Goal: Navigation & Orientation: Find specific page/section

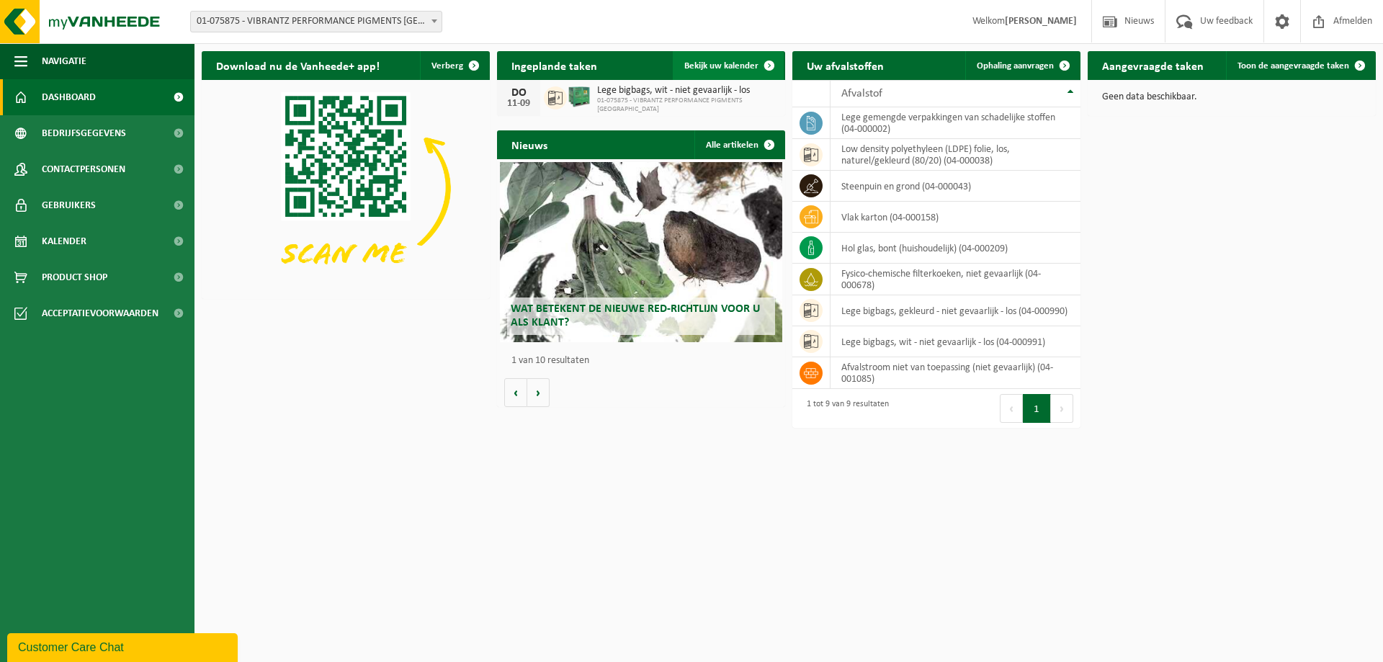
click at [726, 66] on span "Bekijk uw kalender" at bounding box center [721, 65] width 74 height 9
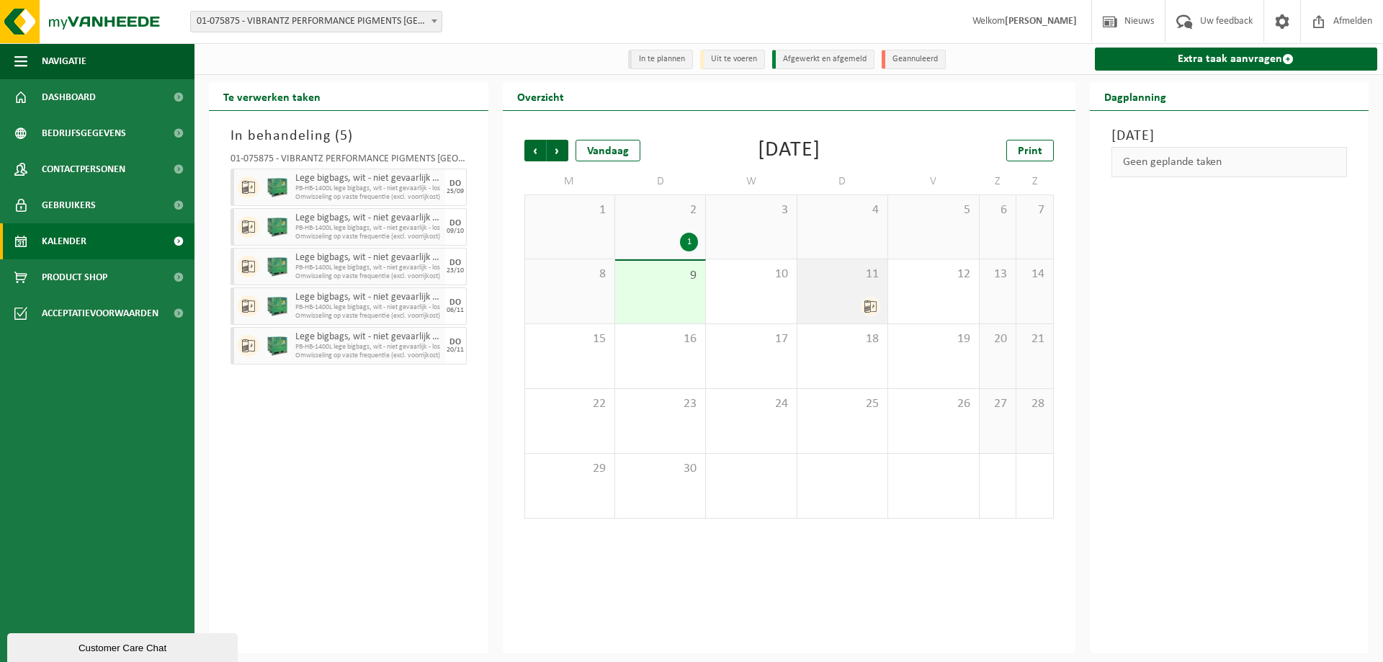
click at [865, 309] on icon at bounding box center [870, 306] width 12 height 12
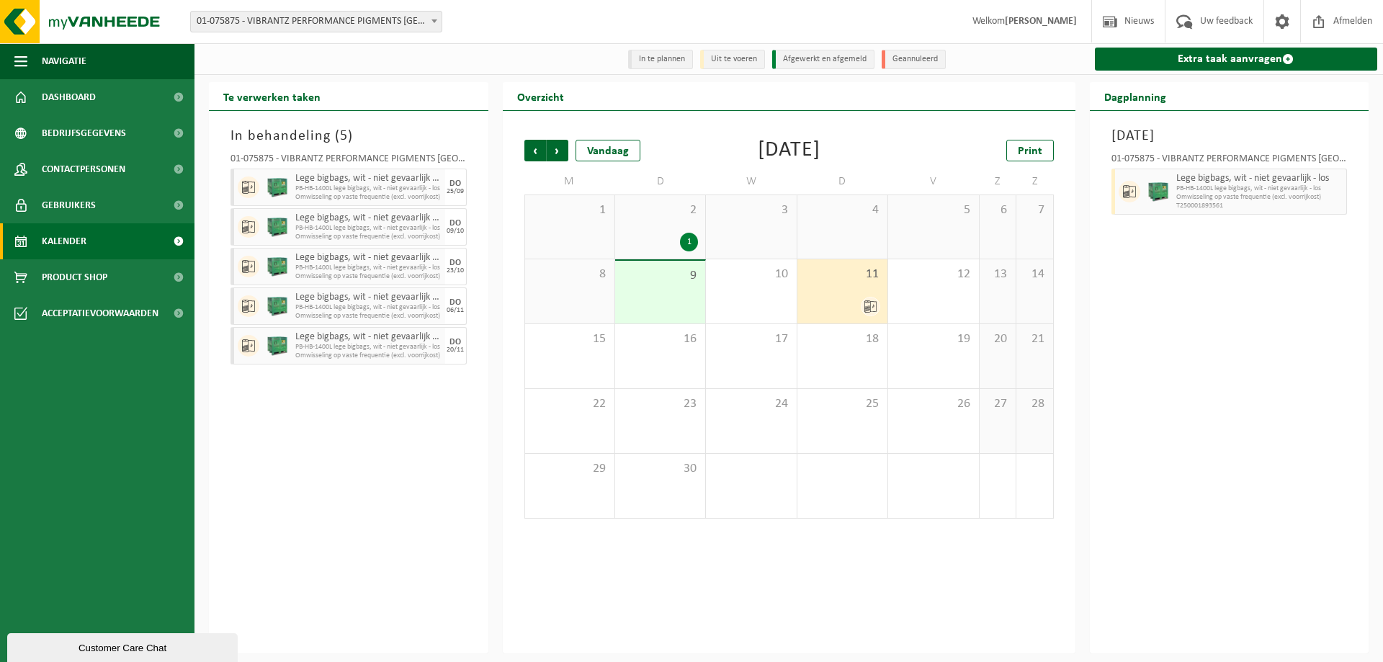
drag, startPoint x: 841, startPoint y: 304, endPoint x: 1254, endPoint y: 395, distance: 423.3
click at [1254, 395] on div "Donderdag 11 september 2025 01-075875 - VIBRANTZ PERFORMANCE PIGMENTS BELGIUM -…" at bounding box center [1229, 382] width 279 height 542
click at [536, 147] on span "Vorige" at bounding box center [535, 151] width 22 height 22
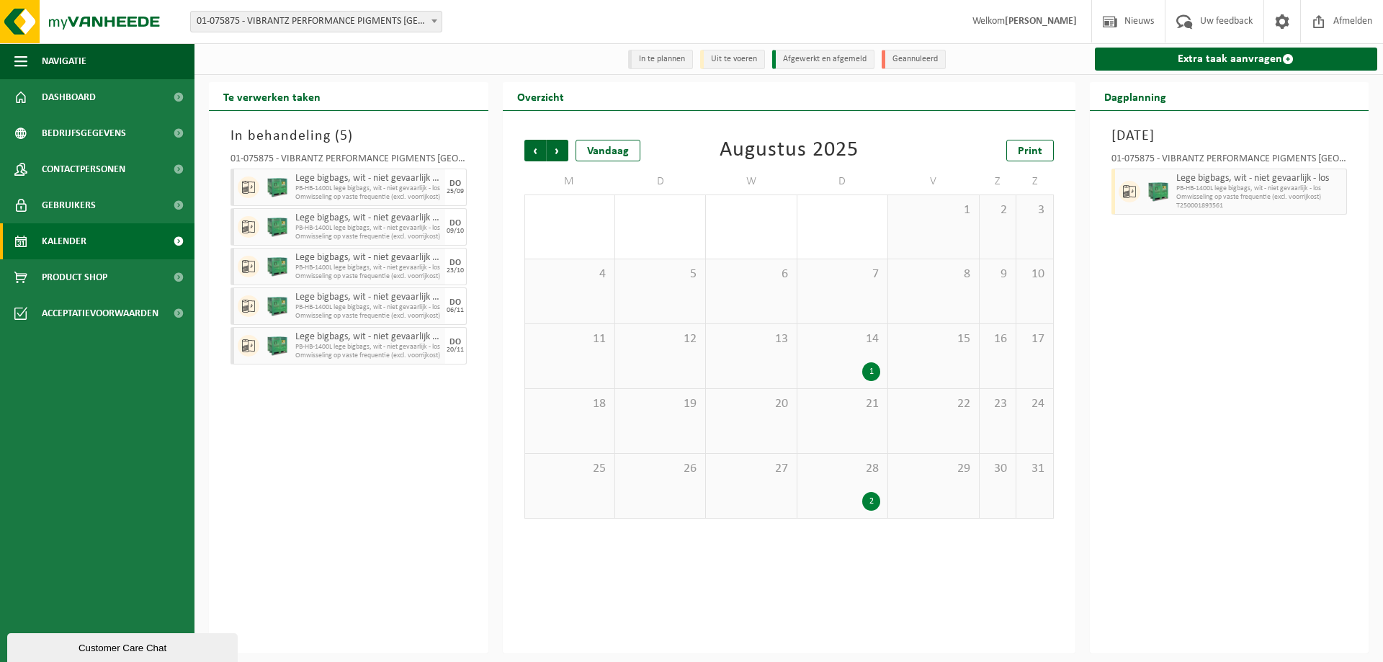
click at [873, 501] on div "2" at bounding box center [871, 501] width 18 height 19
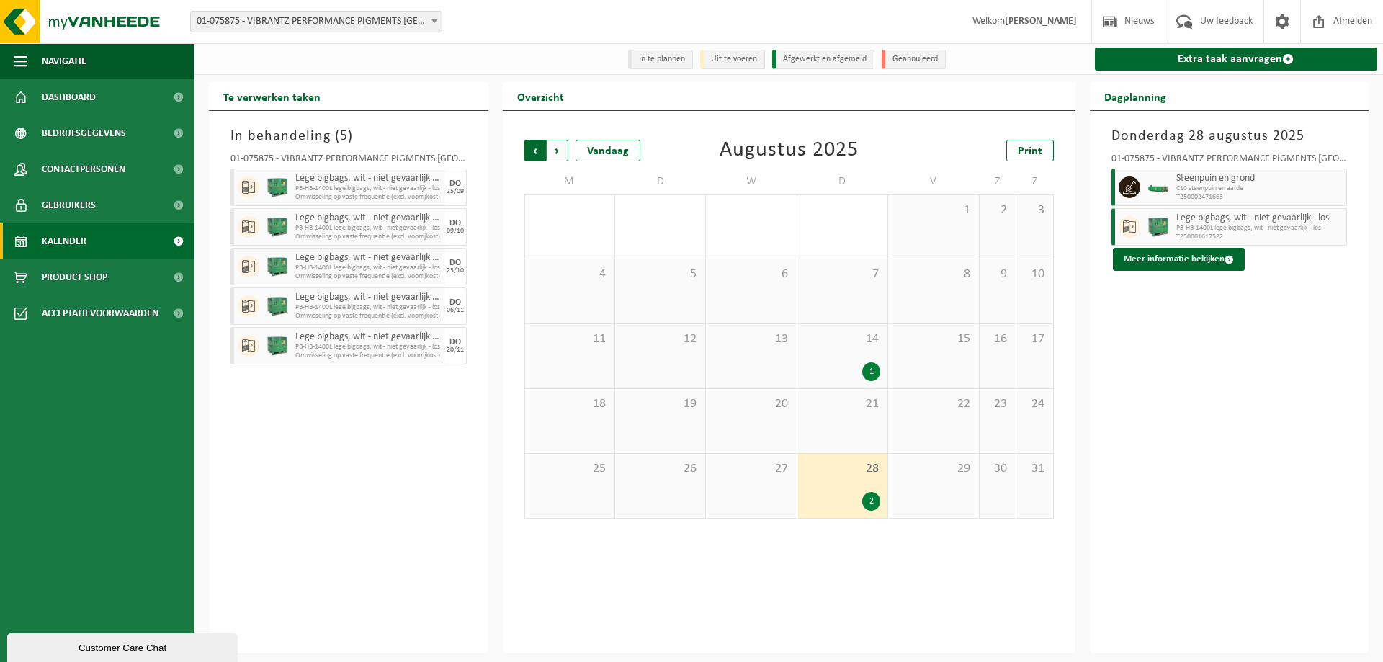
click at [560, 145] on span "Volgende" at bounding box center [558, 151] width 22 height 22
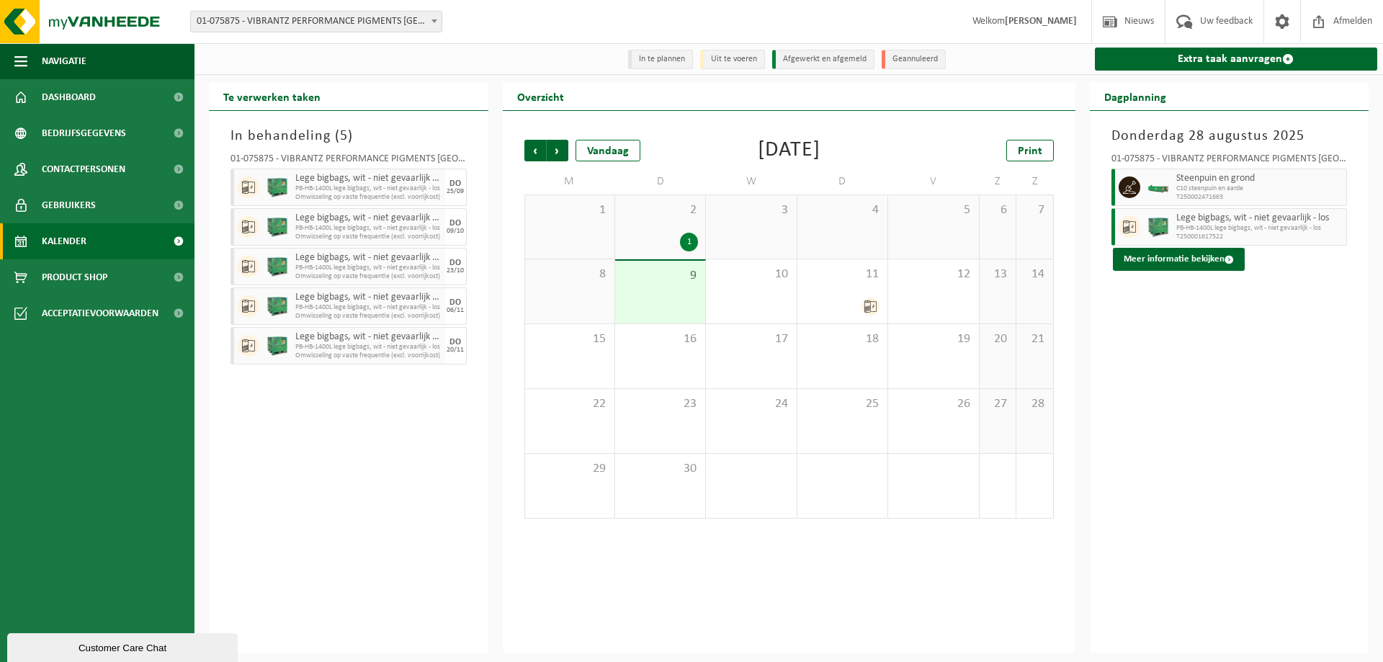
click at [560, 145] on span "Volgende" at bounding box center [558, 151] width 22 height 22
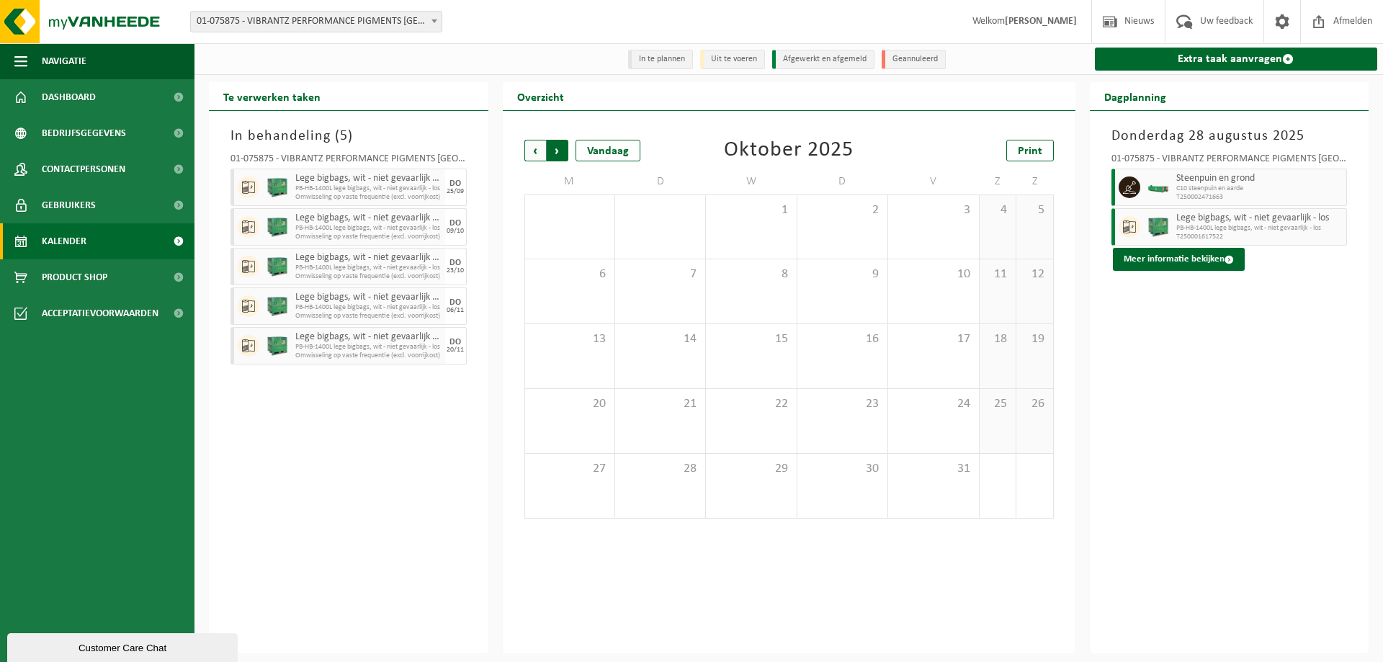
click at [527, 151] on span "Vorige" at bounding box center [535, 151] width 22 height 22
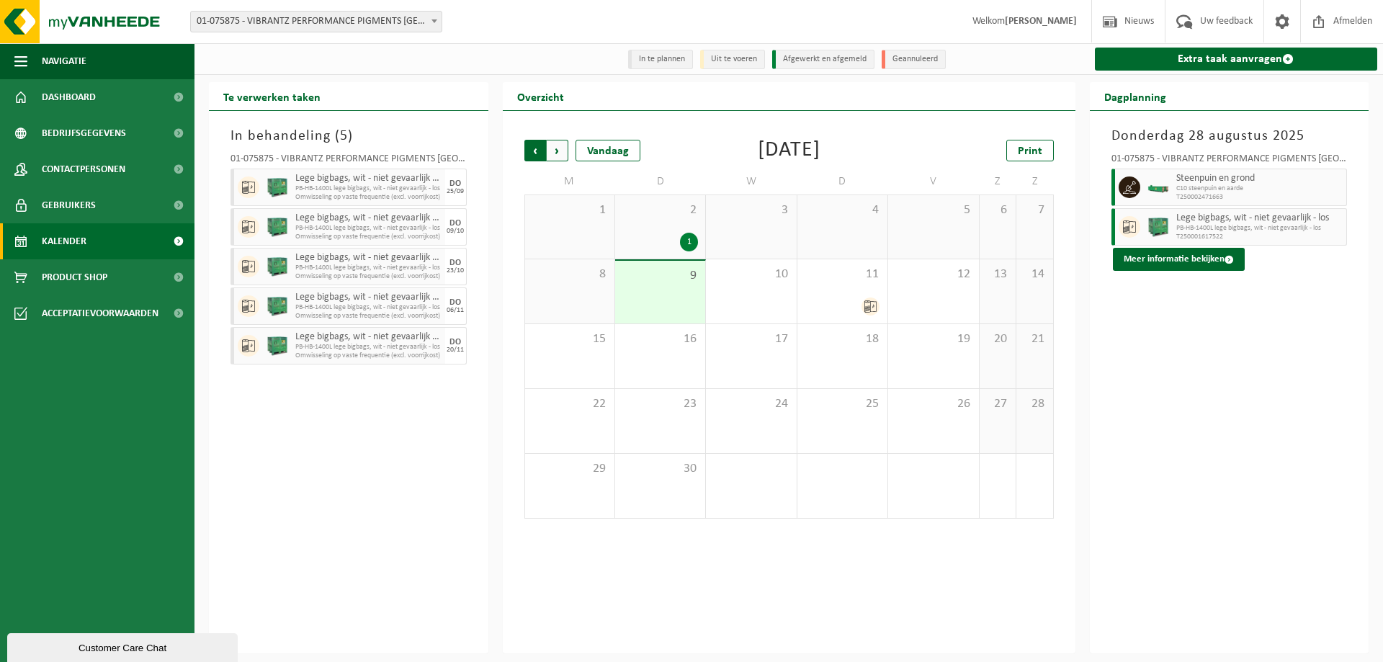
click at [557, 153] on span "Volgende" at bounding box center [558, 151] width 22 height 22
click at [559, 152] on span "Volgende" at bounding box center [558, 151] width 22 height 22
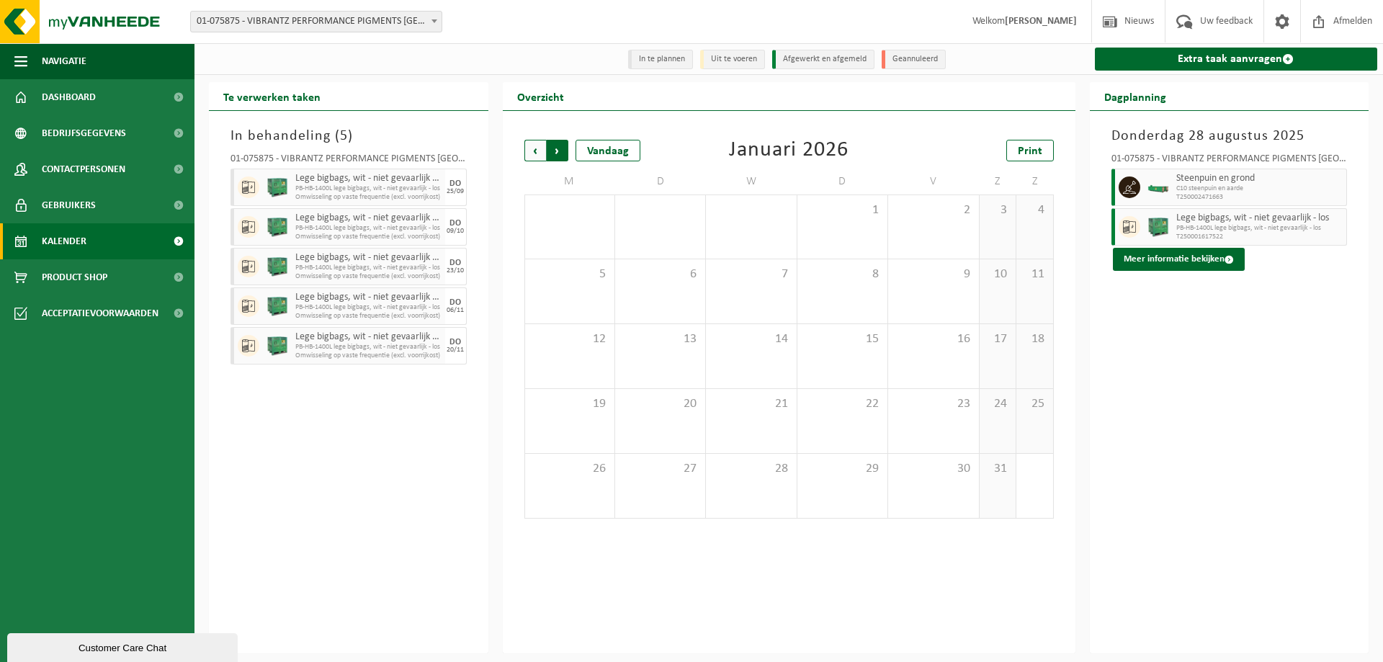
click at [531, 145] on span "Vorige" at bounding box center [535, 151] width 22 height 22
click at [536, 152] on span "Vorige" at bounding box center [535, 151] width 22 height 22
click at [536, 154] on span "Vorige" at bounding box center [535, 151] width 22 height 22
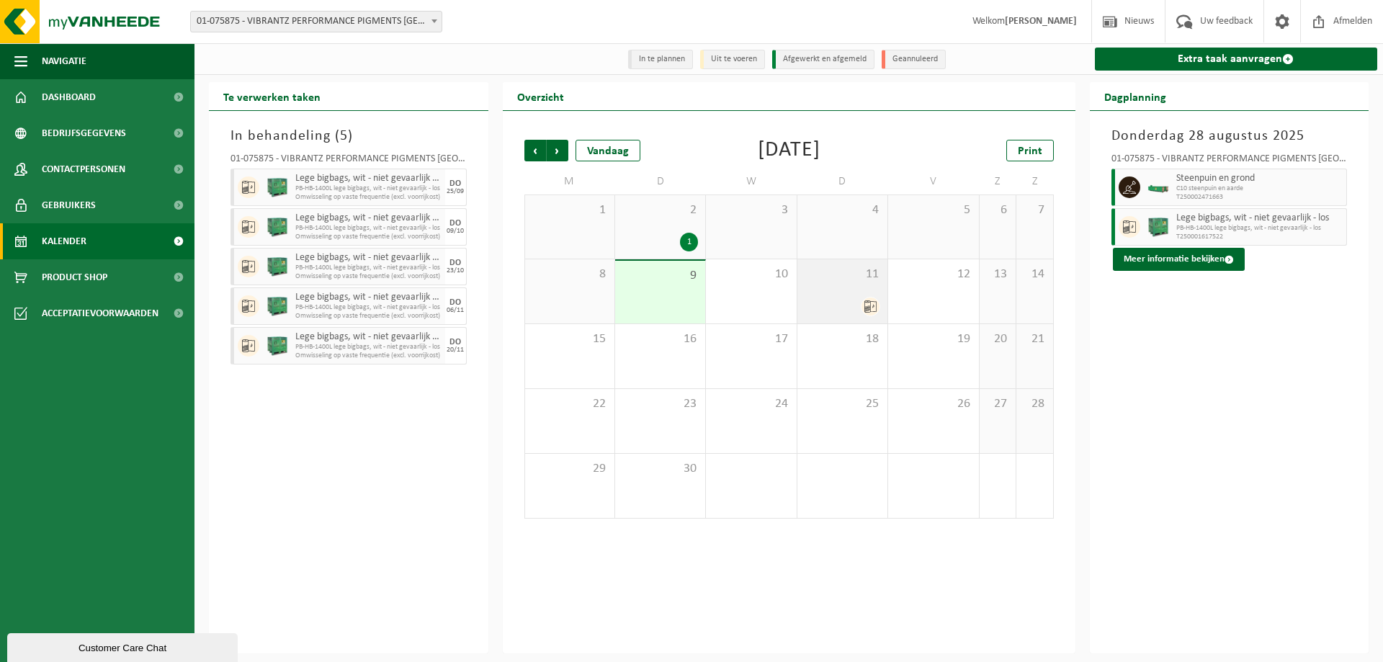
click at [868, 308] on icon at bounding box center [870, 306] width 12 height 12
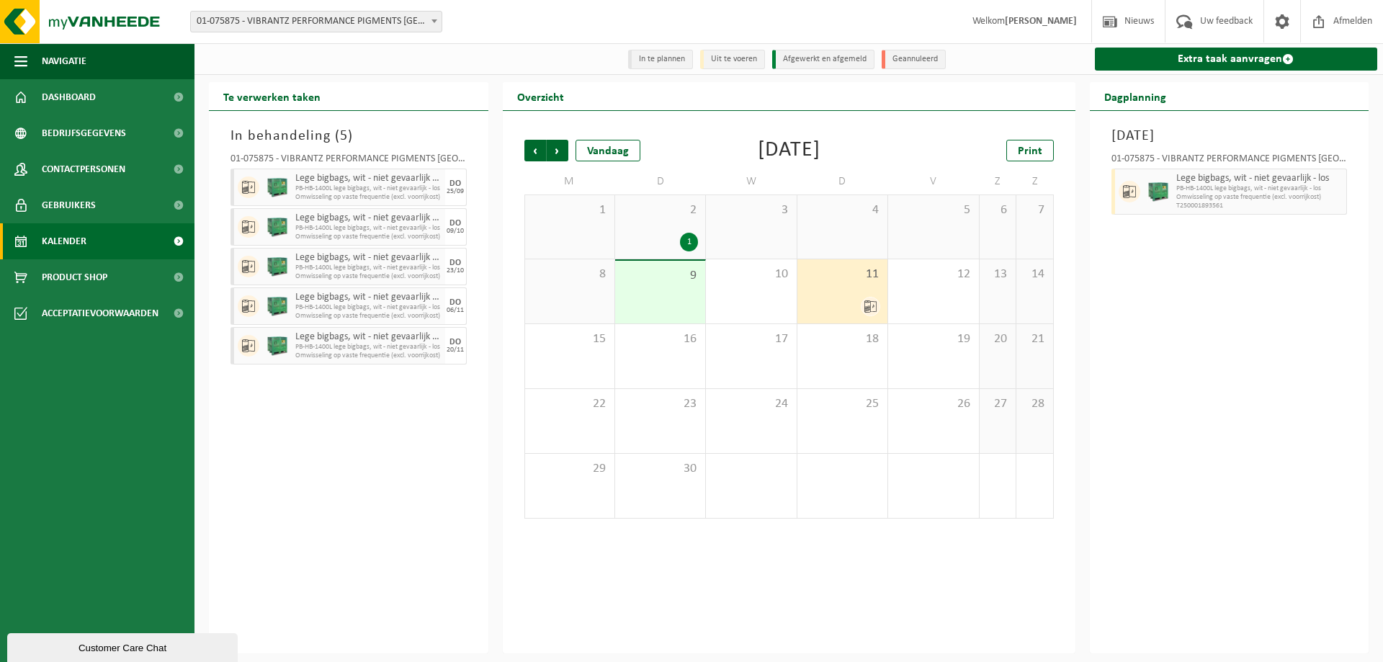
drag, startPoint x: 868, startPoint y: 308, endPoint x: 840, endPoint y: 291, distance: 33.0
click at [840, 291] on div "11" at bounding box center [842, 291] width 90 height 64
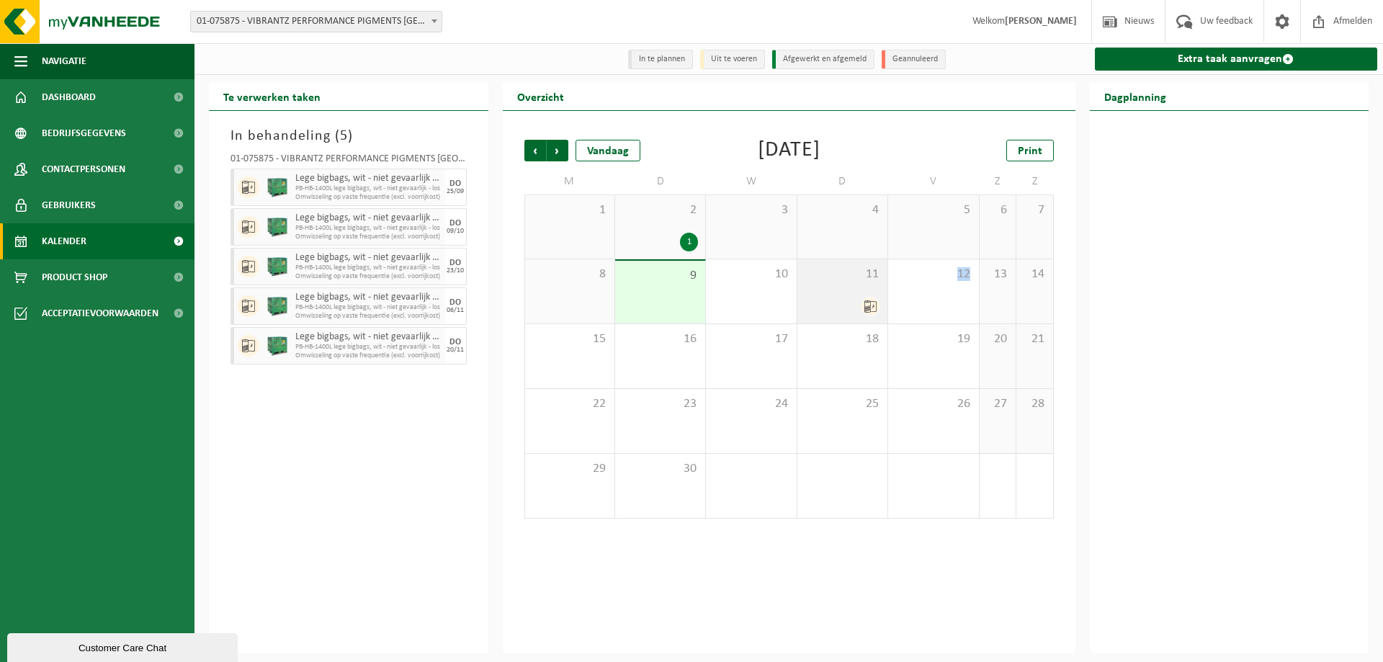
click at [840, 291] on div "11" at bounding box center [842, 291] width 90 height 64
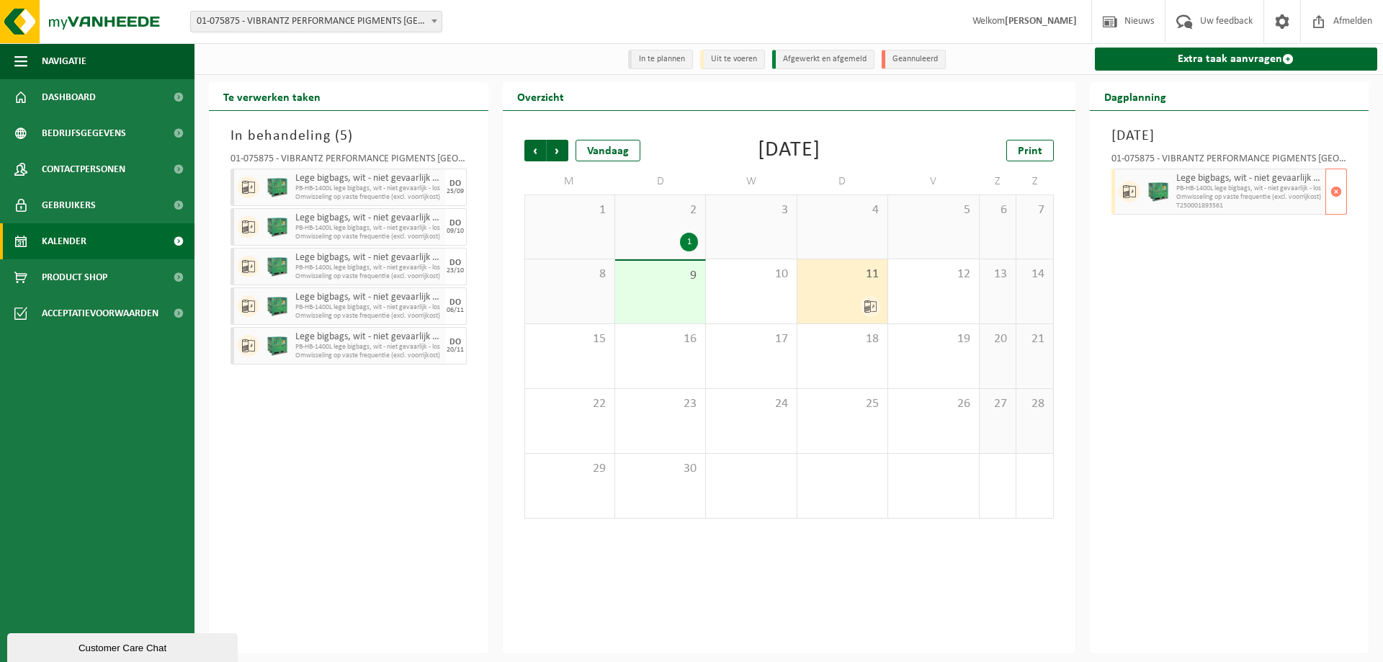
drag, startPoint x: 1211, startPoint y: 197, endPoint x: 1266, endPoint y: 259, distance: 82.1
click at [1266, 259] on div "Donderdag 11 september 2025 01-075875 - VIBRANTZ PERFORMANCE PIGMENTS BELGIUM -…" at bounding box center [1229, 382] width 279 height 542
click at [1138, 19] on span "Nieuws" at bounding box center [1138, 21] width 37 height 42
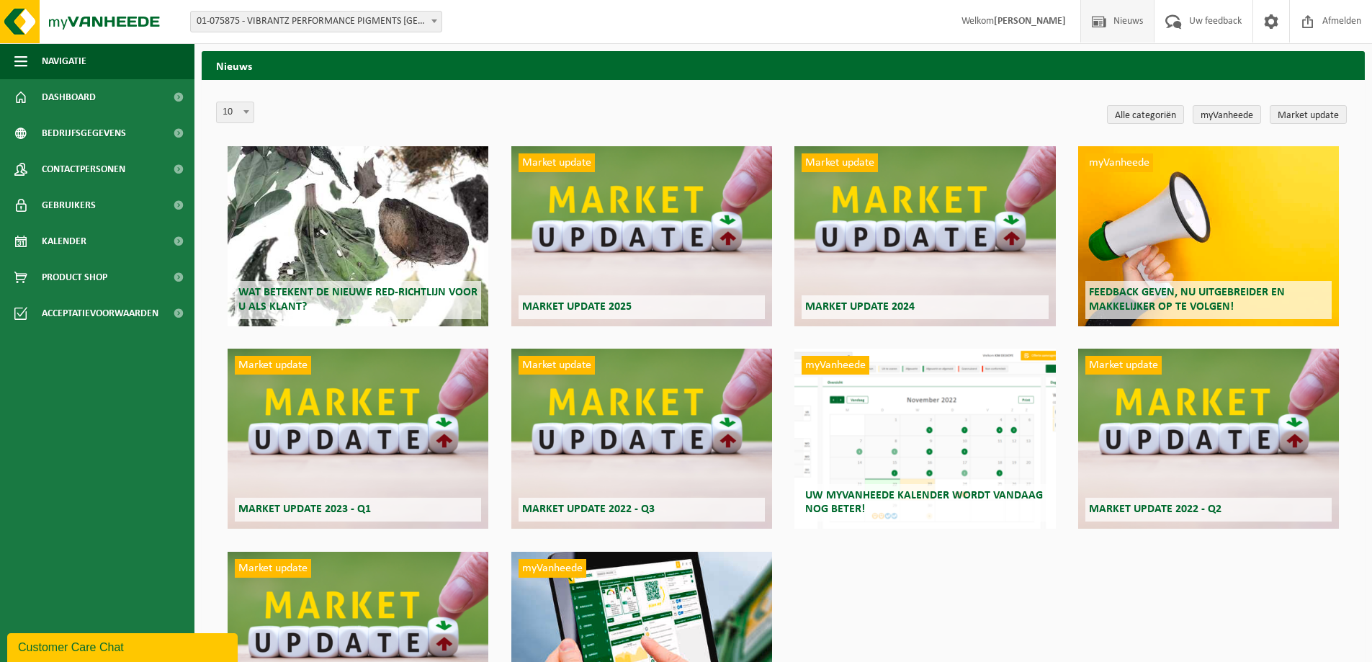
click at [588, 282] on div "Market update Market update 2025" at bounding box center [641, 236] width 261 height 180
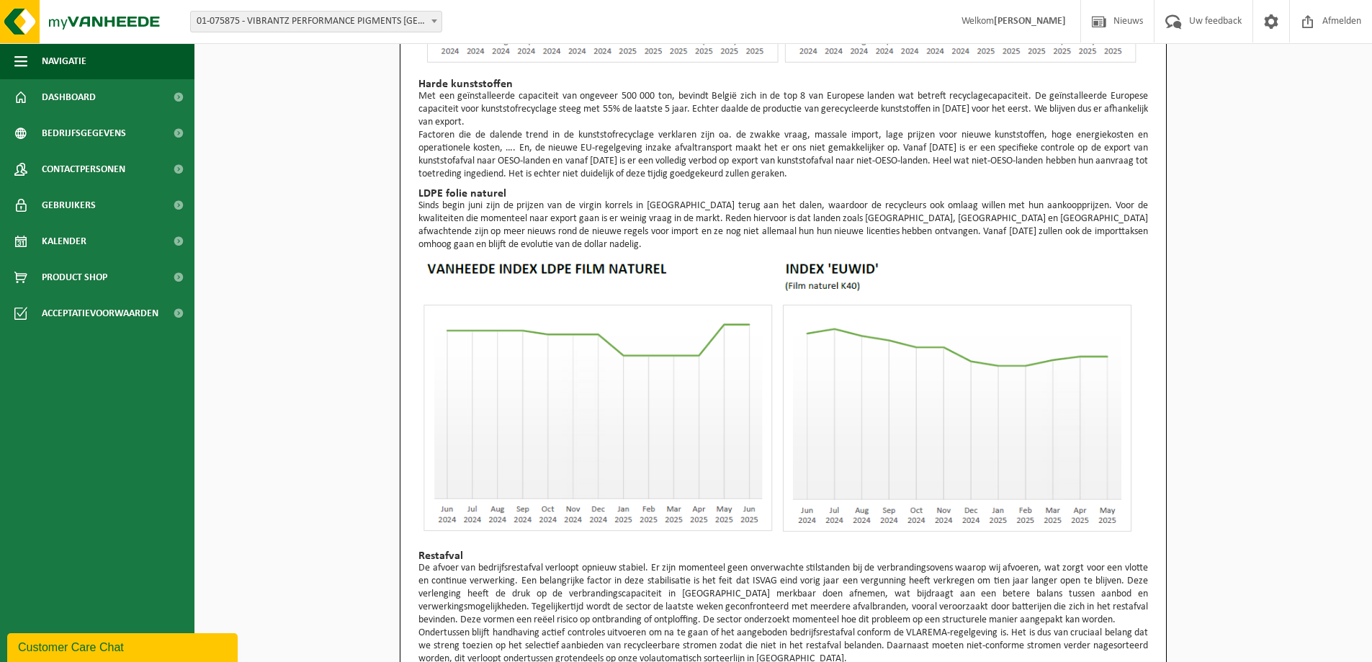
scroll to position [303, 0]
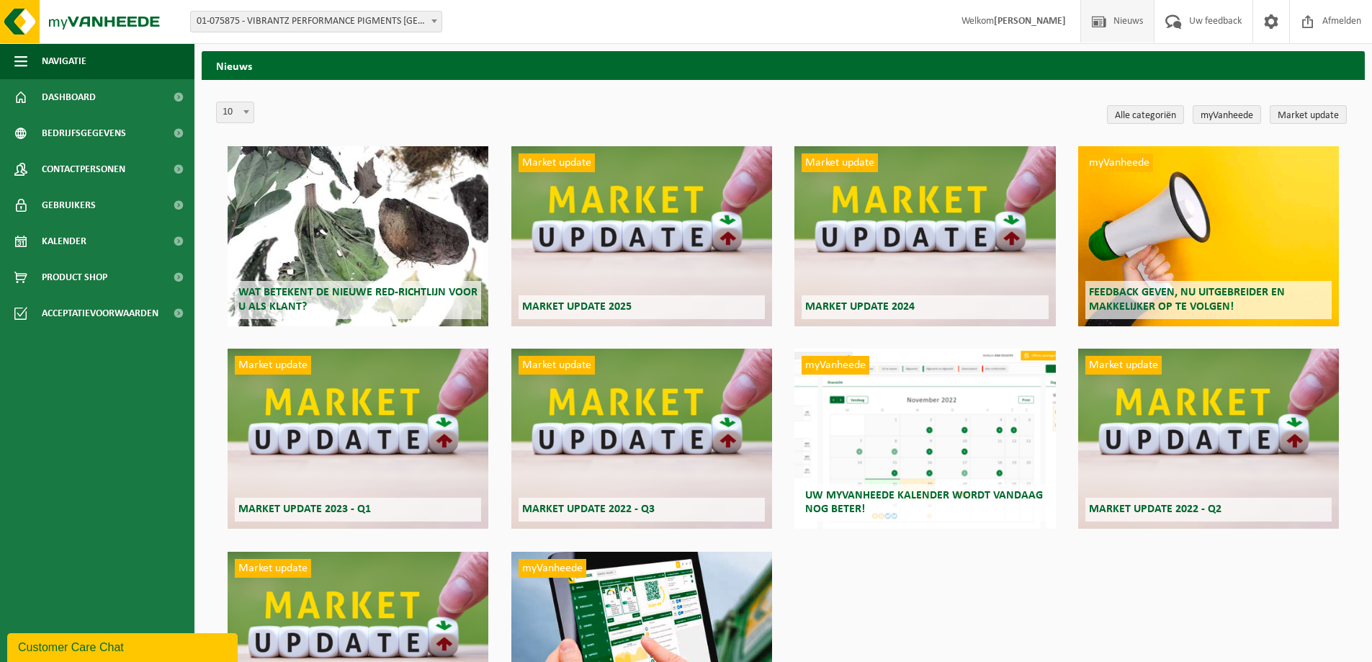
click at [349, 289] on span "Wat betekent de nieuwe RED-richtlijn voor u als klant?" at bounding box center [357, 299] width 239 height 25
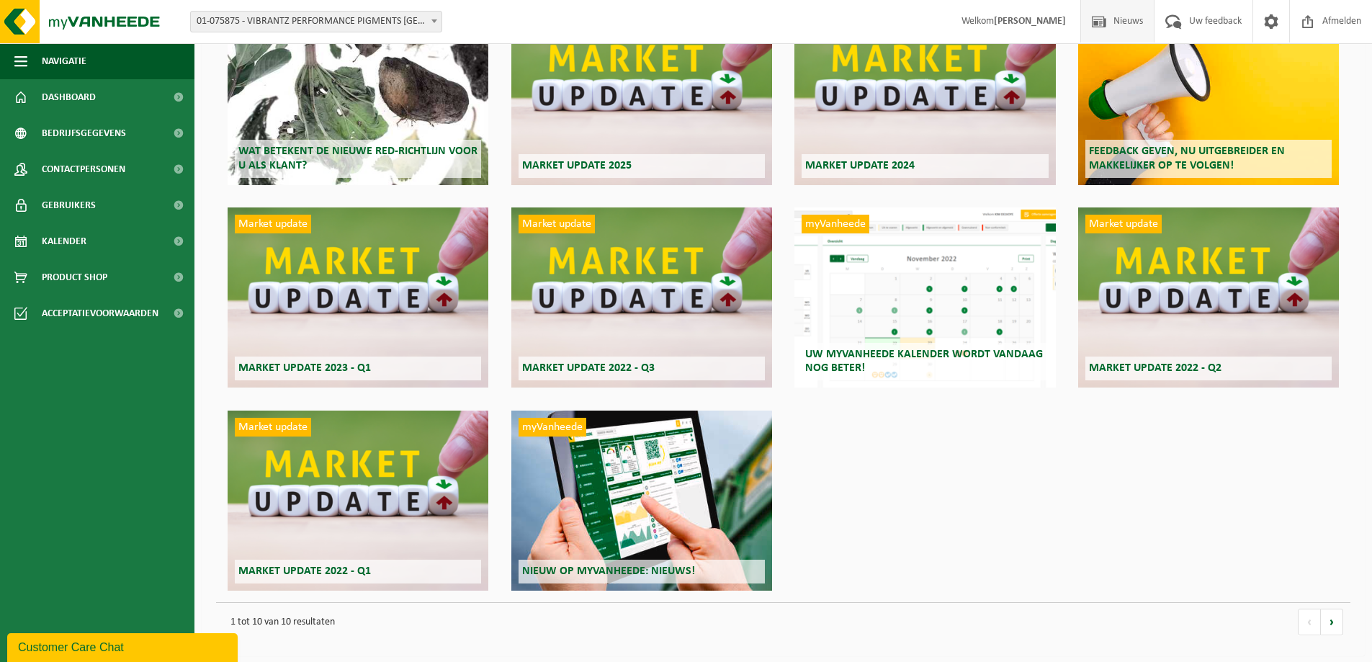
scroll to position [143, 0]
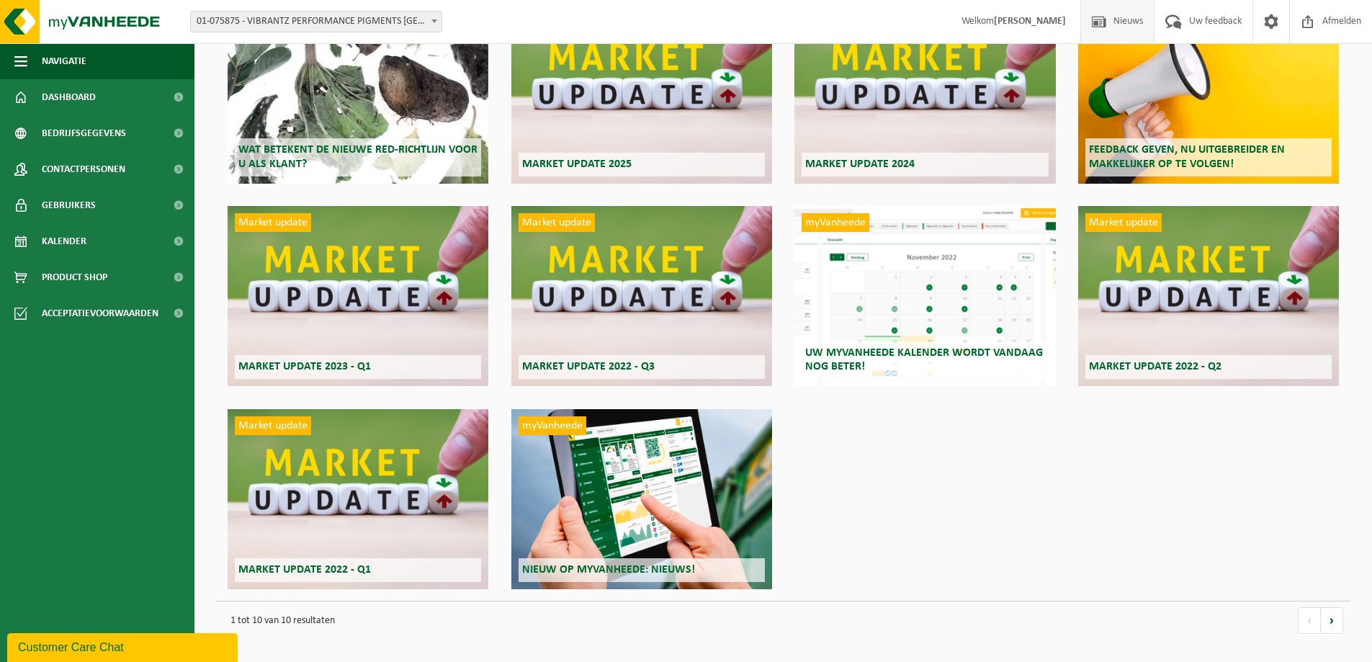
click at [904, 336] on div "myVanheede Uw myVanheede kalender wordt vandaag nog beter!" at bounding box center [924, 296] width 261 height 180
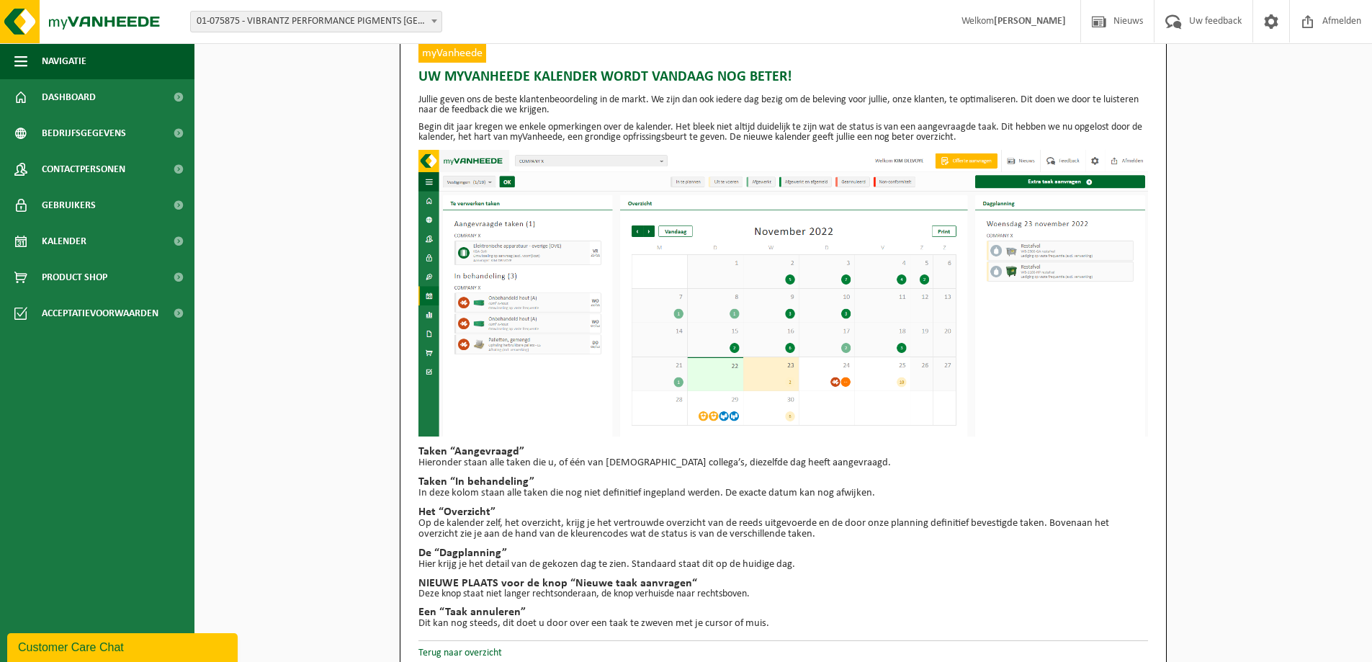
scroll to position [30, 0]
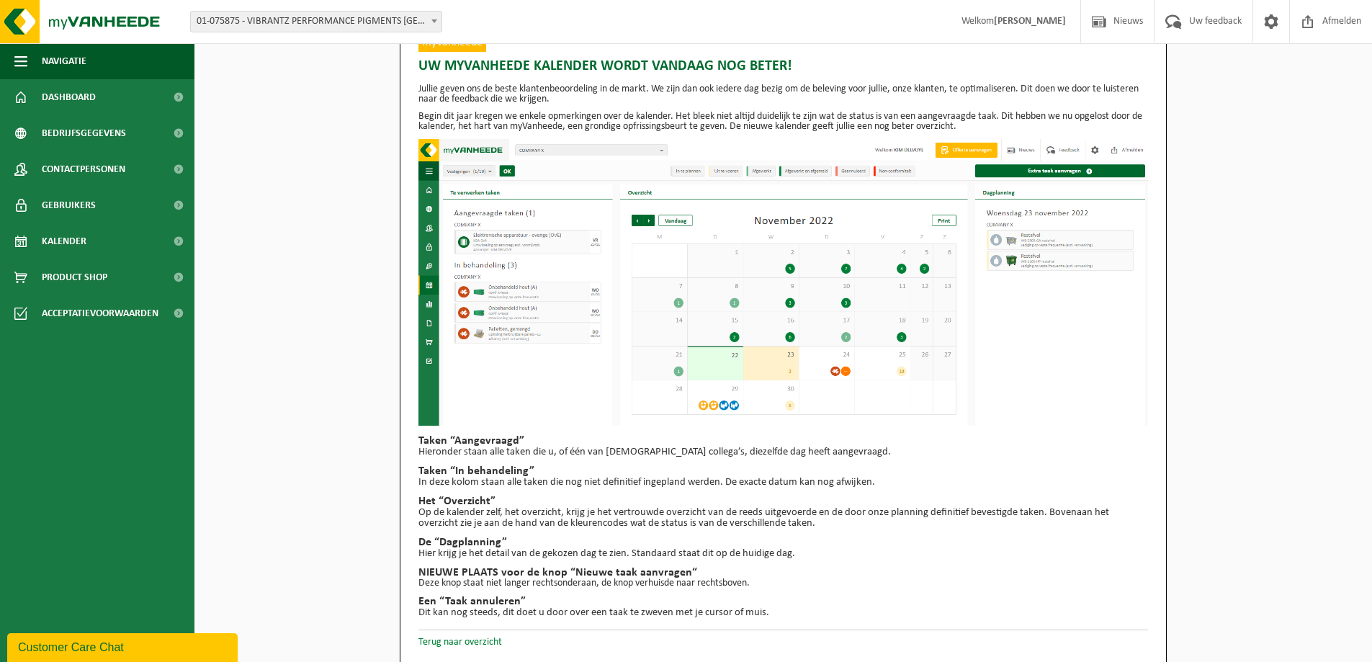
click at [459, 639] on link "Terug naar overzicht" at bounding box center [460, 642] width 84 height 11
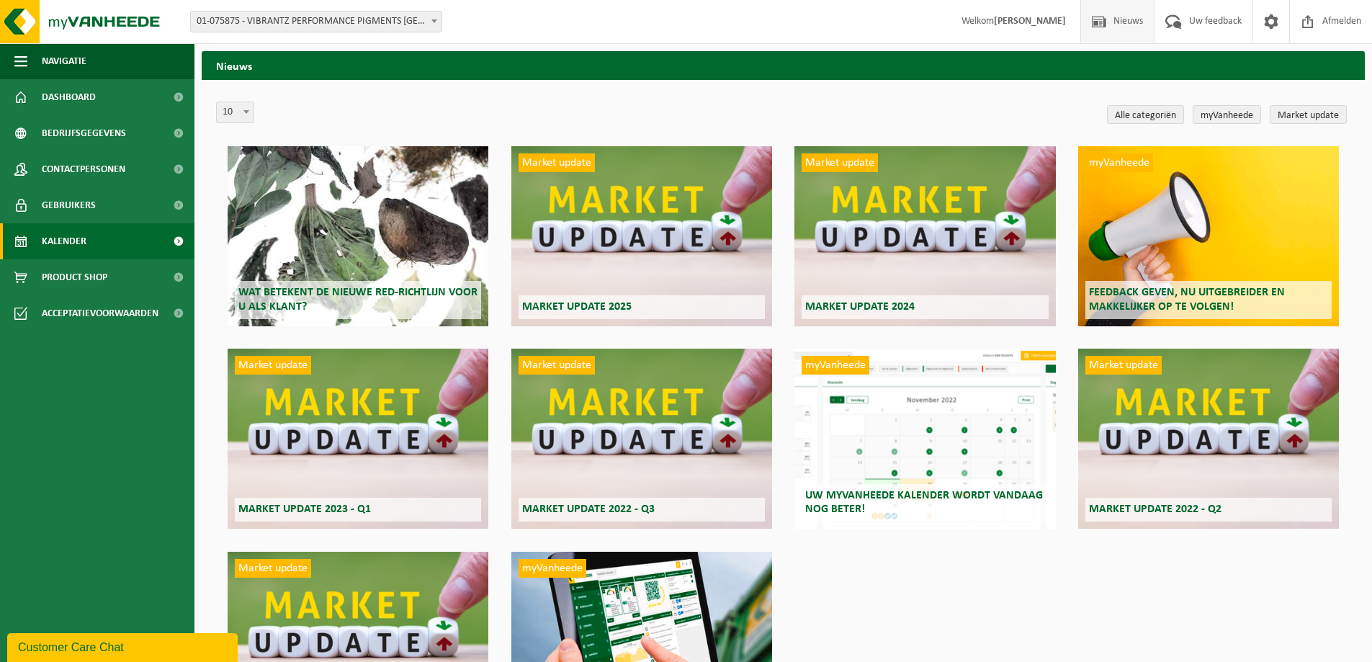
click at [53, 246] on span "Kalender" at bounding box center [64, 241] width 45 height 36
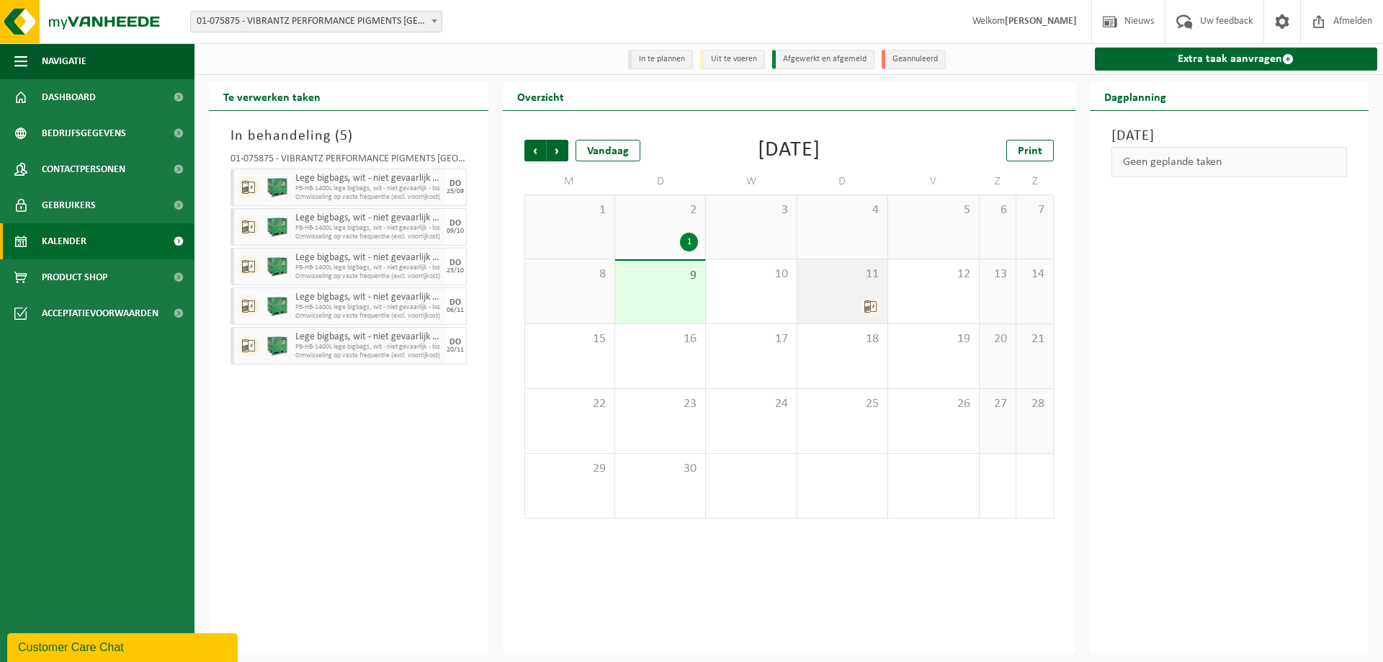
click at [868, 309] on icon at bounding box center [870, 306] width 12 height 12
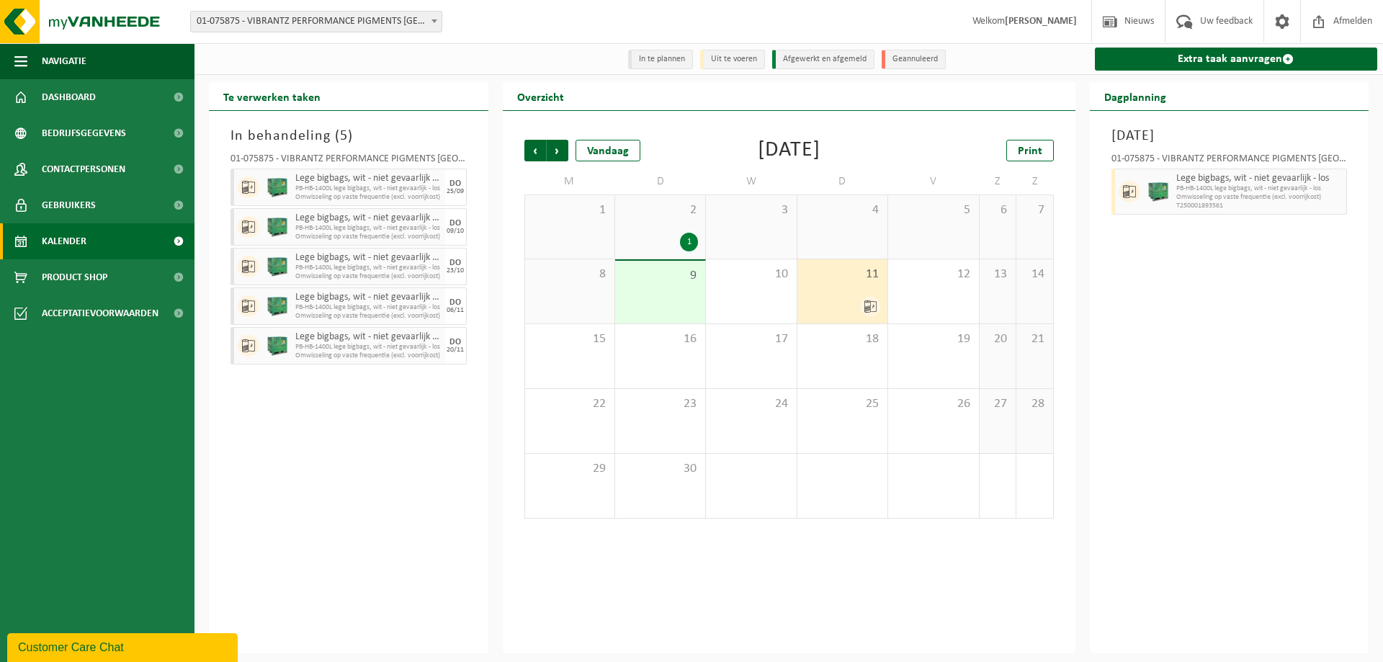
click at [868, 307] on icon at bounding box center [870, 306] width 12 height 12
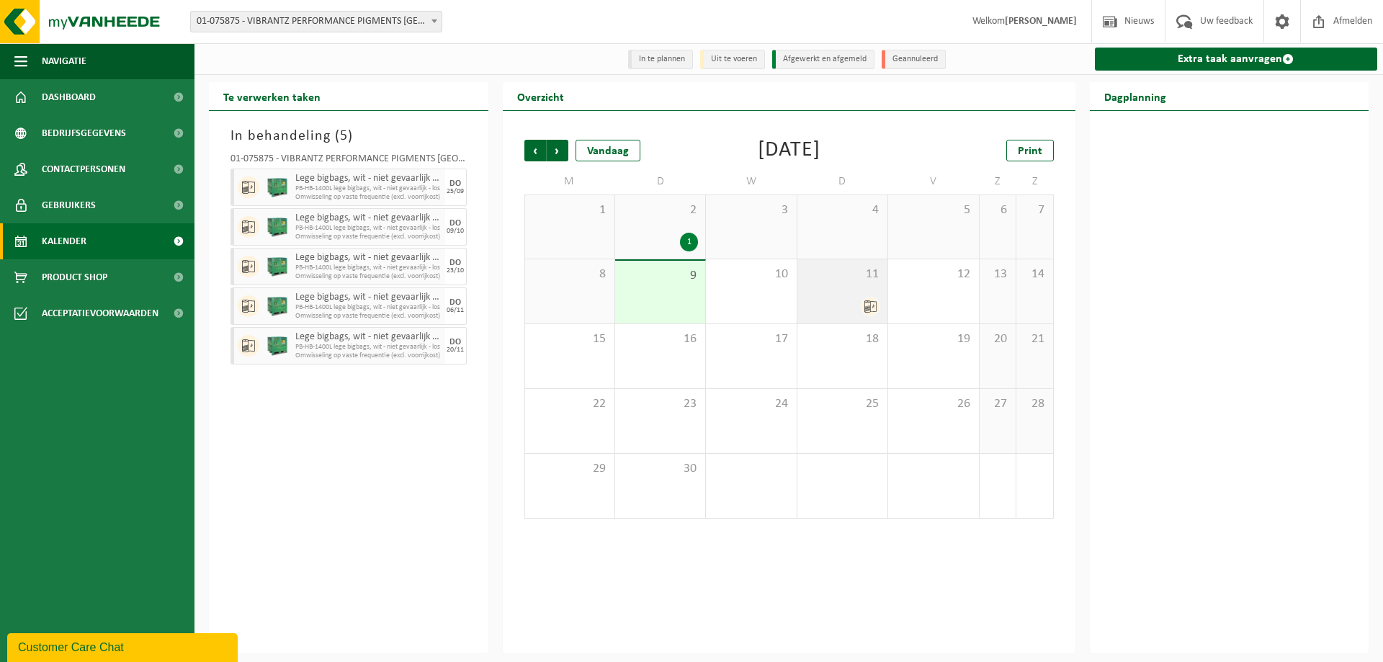
click at [869, 305] on icon at bounding box center [870, 306] width 12 height 12
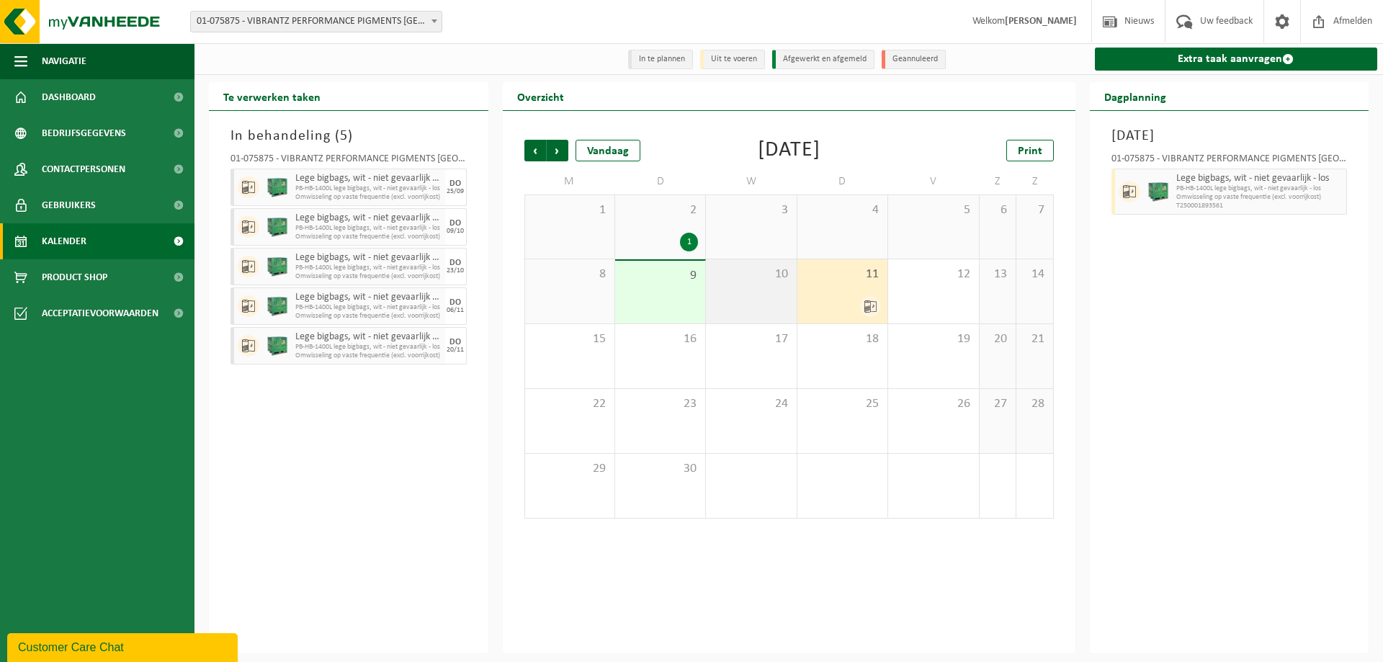
drag, startPoint x: 866, startPoint y: 305, endPoint x: 783, endPoint y: 300, distance: 83.0
click at [809, 305] on div at bounding box center [842, 306] width 76 height 19
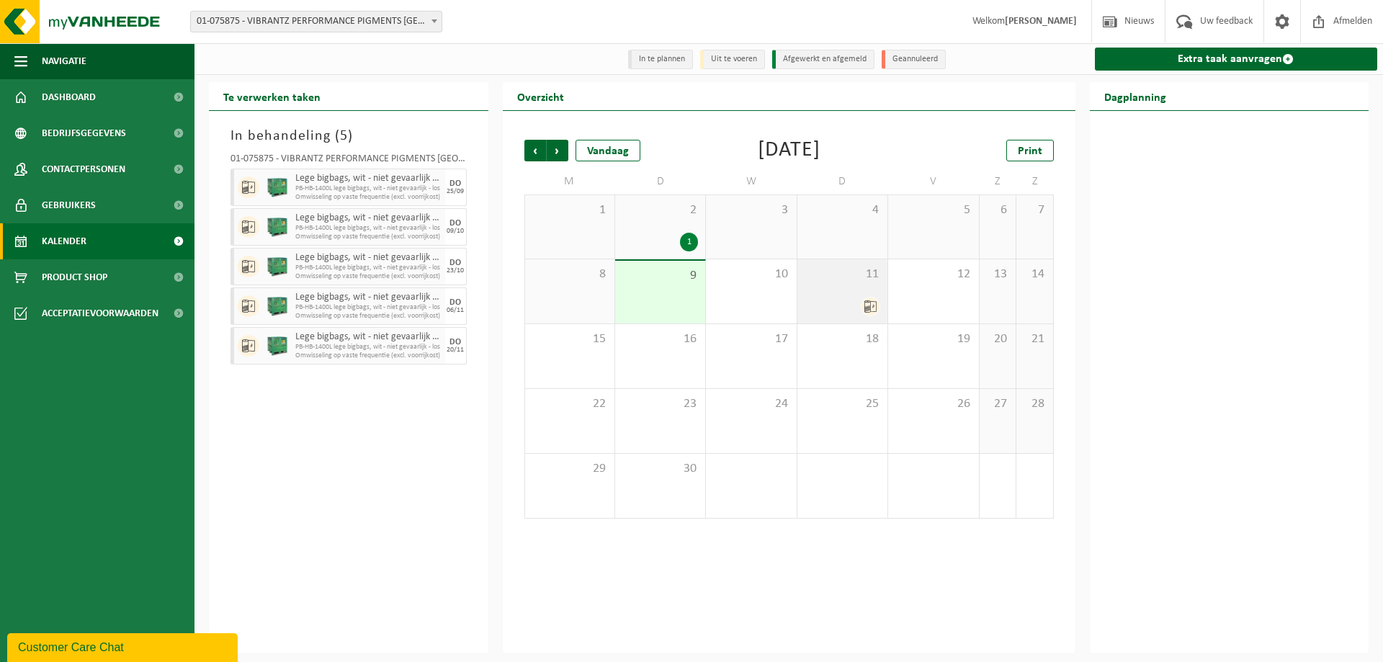
click at [840, 299] on div at bounding box center [842, 306] width 76 height 19
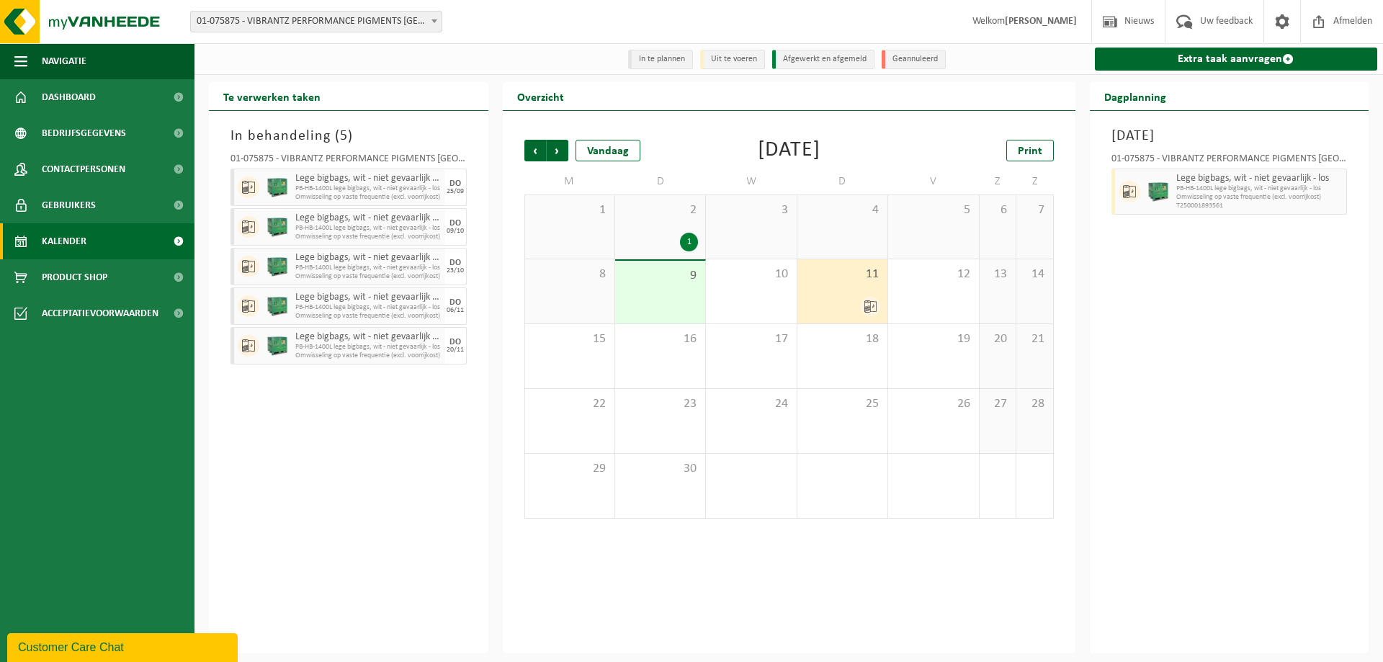
drag, startPoint x: 840, startPoint y: 299, endPoint x: 1169, endPoint y: 290, distance: 329.9
click at [1169, 290] on div "Donderdag 11 september 2025 01-075875 - VIBRANTZ PERFORMANCE PIGMENTS BELGIUM -…" at bounding box center [1229, 382] width 279 height 542
click at [867, 303] on icon at bounding box center [870, 306] width 12 height 12
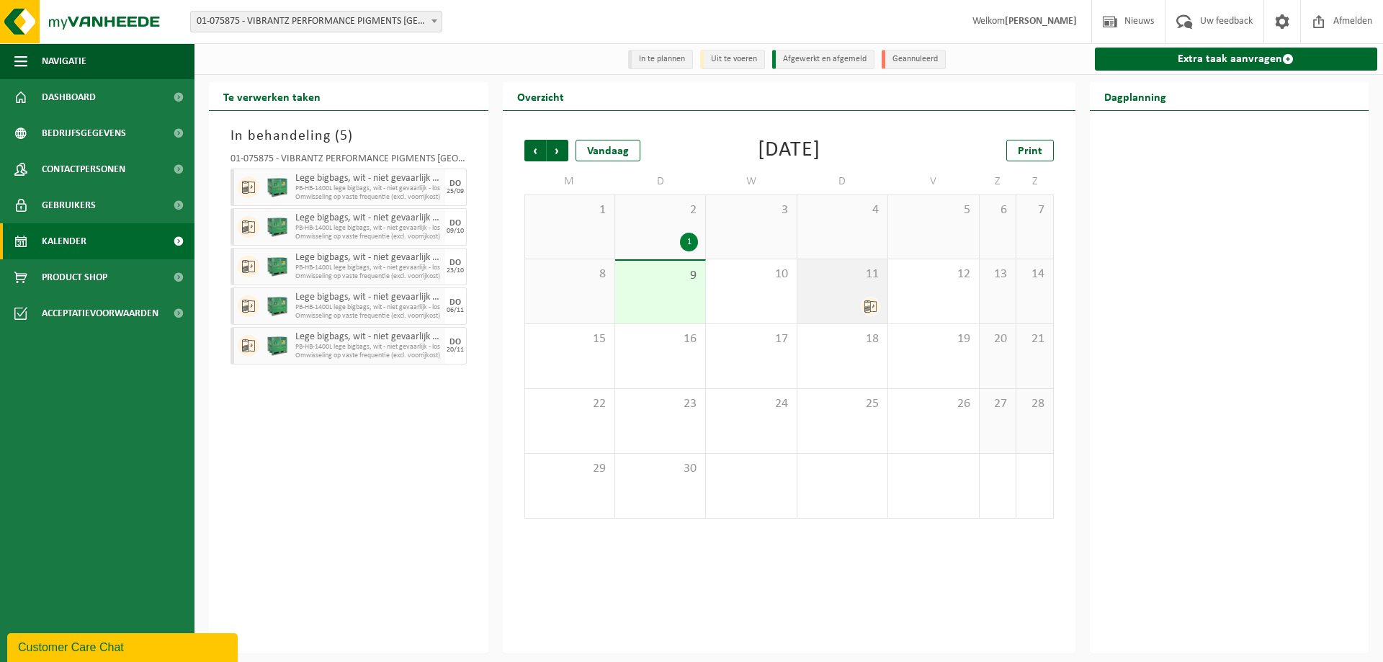
click at [863, 316] on div at bounding box center [842, 306] width 76 height 19
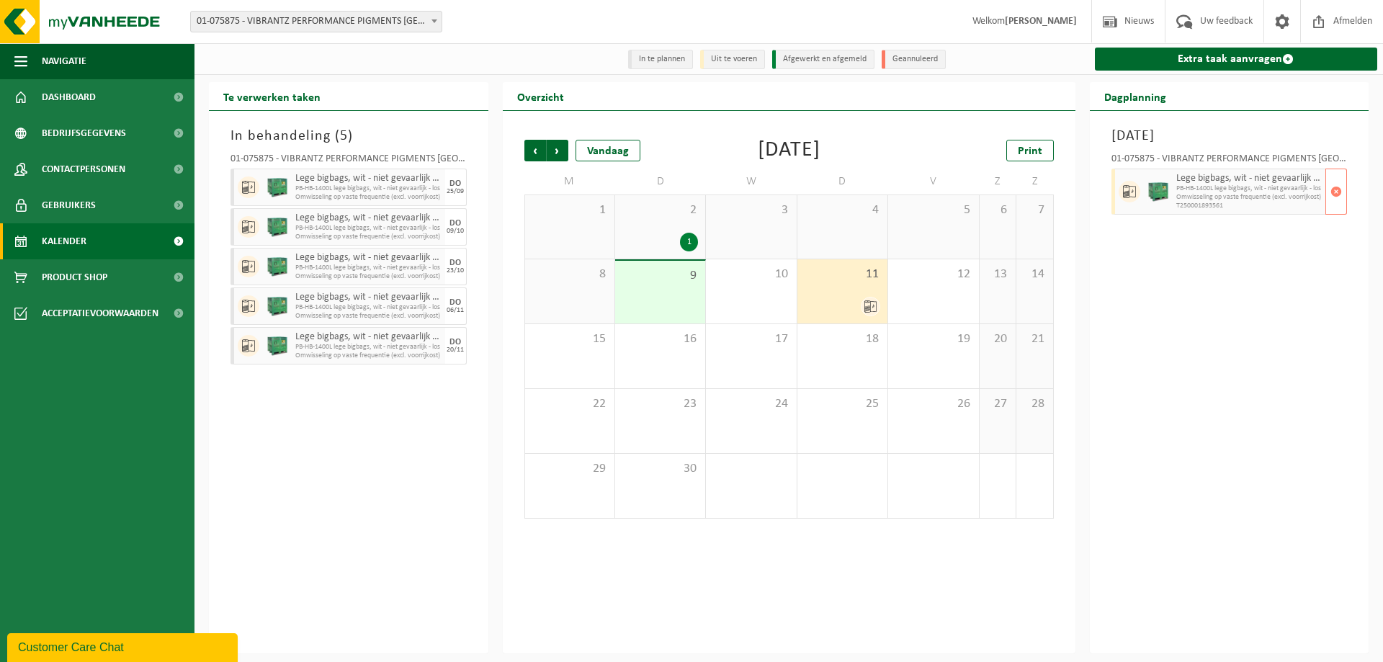
click at [1228, 194] on span "Omwisseling op vaste frequentie (excl. voorrijkost)" at bounding box center [1249, 197] width 146 height 9
click at [1128, 194] on icon at bounding box center [1129, 191] width 13 height 13
click at [1253, 341] on div "Donderdag 11 september 2025 01-075875 - VIBRANTZ PERFORMANCE PIGMENTS BELGIUM -…" at bounding box center [1229, 382] width 279 height 542
click at [850, 296] on div "11" at bounding box center [842, 291] width 90 height 64
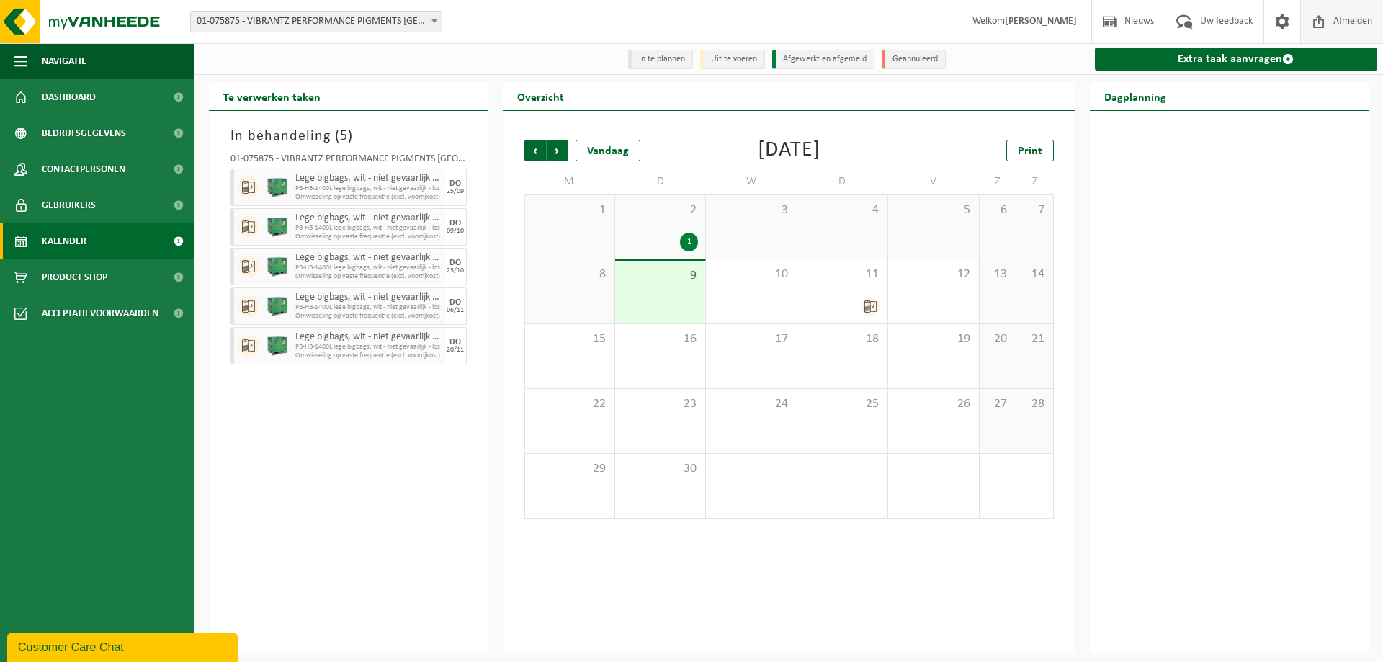
click at [1350, 14] on span "Afmelden" at bounding box center [1352, 21] width 46 height 42
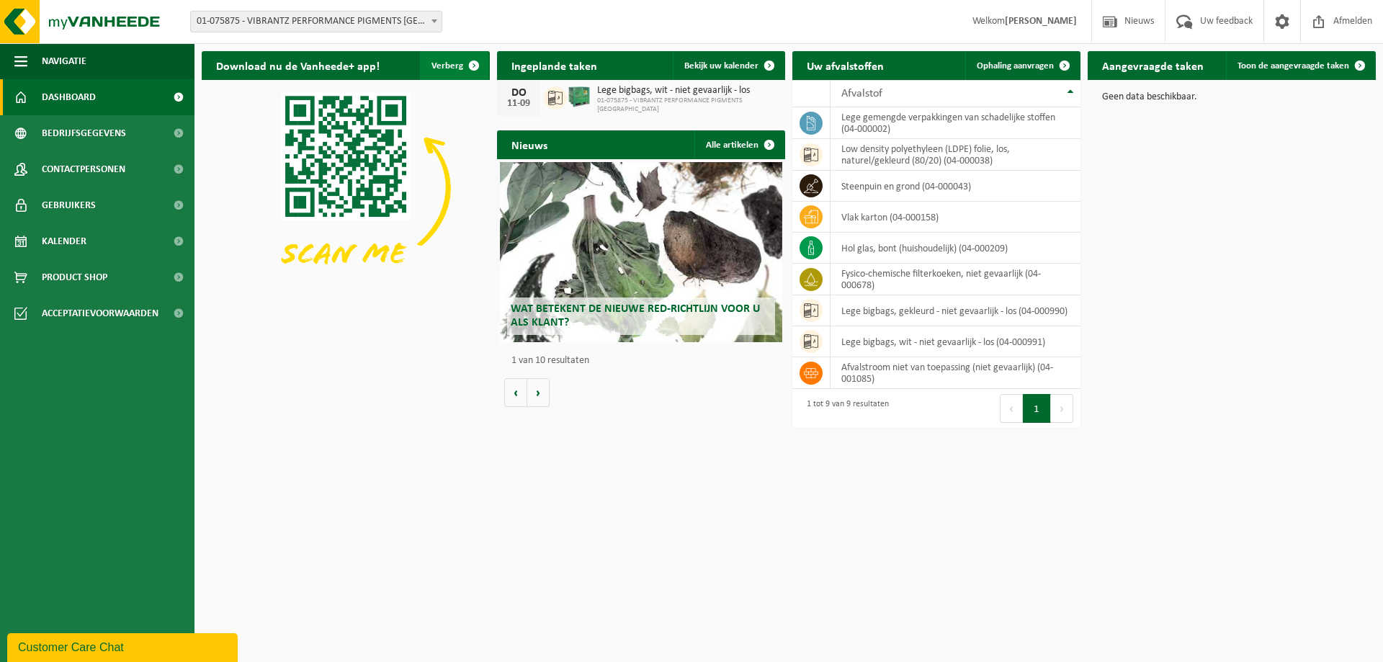
click at [477, 62] on span "button" at bounding box center [473, 65] width 29 height 29
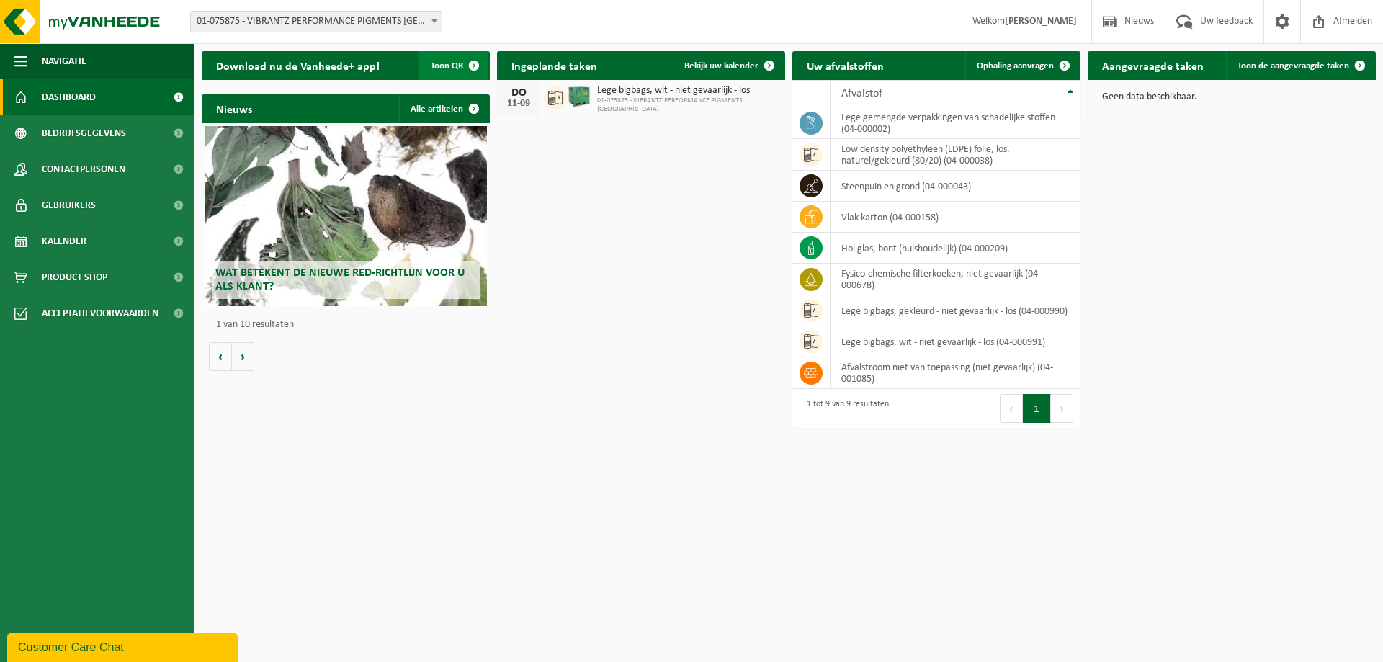
click at [477, 62] on span "button" at bounding box center [473, 65] width 29 height 29
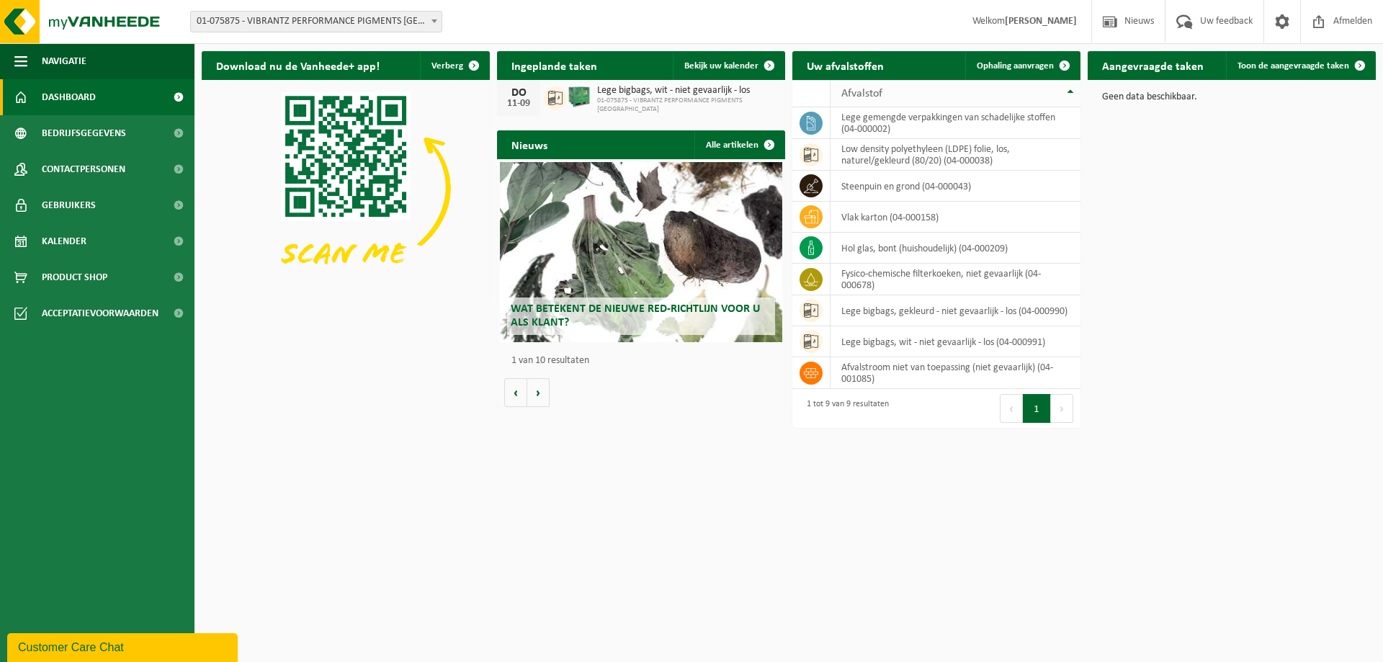
click at [1069, 93] on th "Afvalstof" at bounding box center [955, 93] width 250 height 27
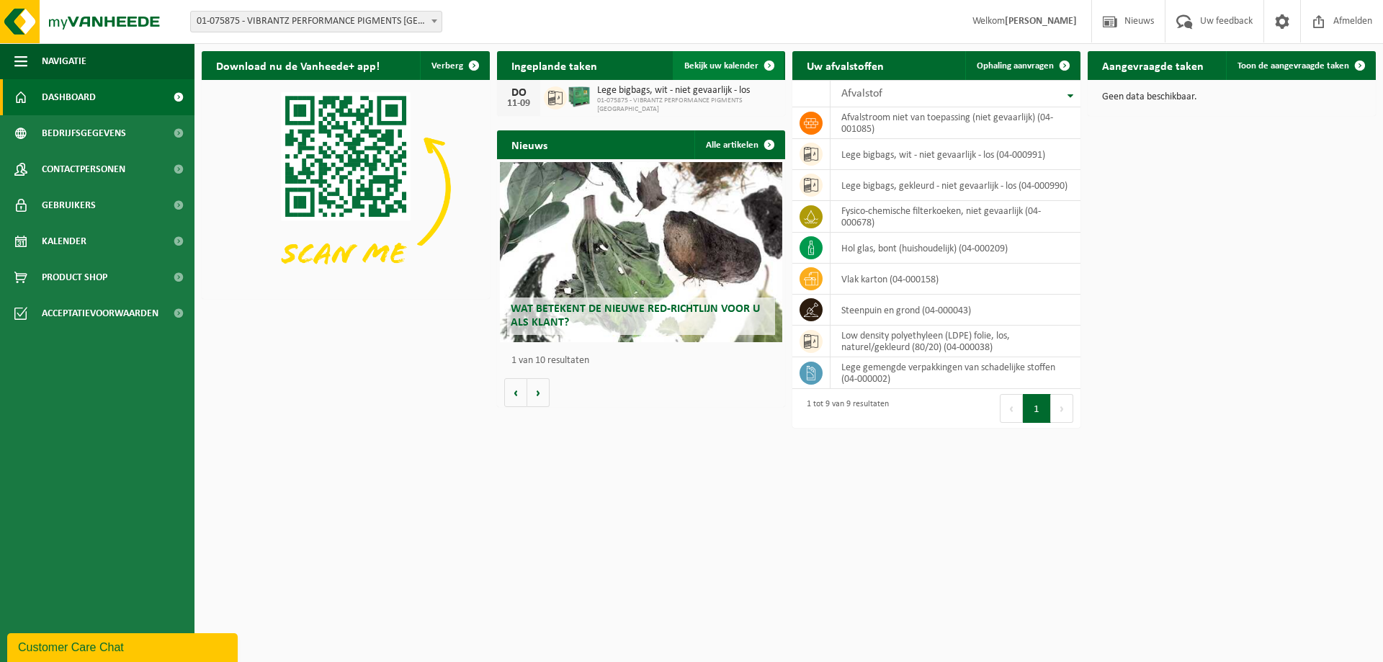
click at [765, 62] on span at bounding box center [769, 65] width 29 height 29
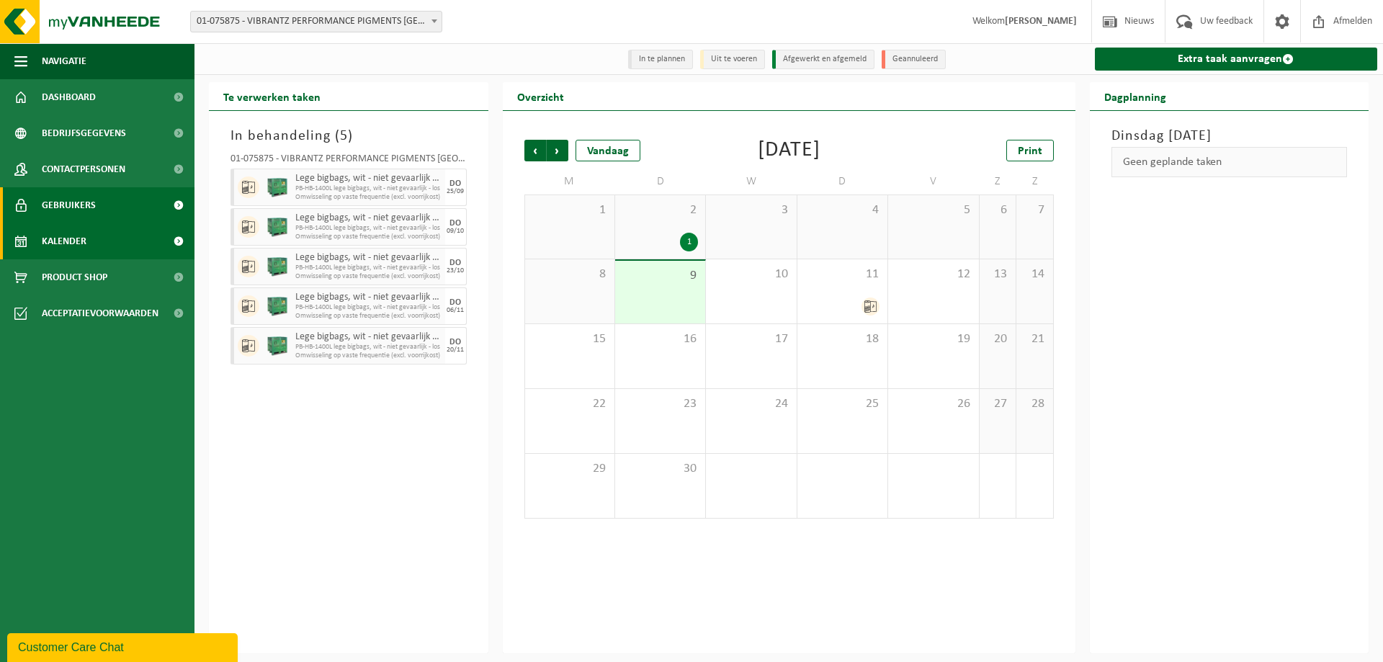
click at [81, 199] on span "Gebruikers" at bounding box center [69, 205] width 54 height 36
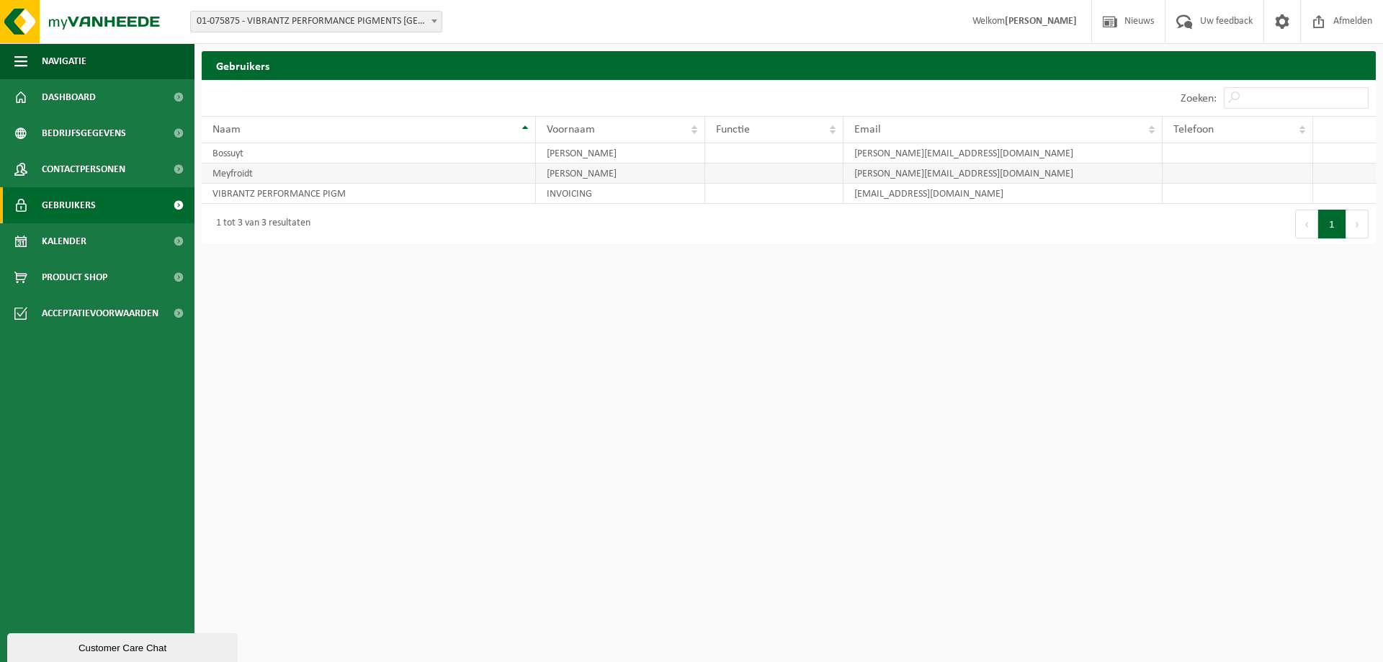
click at [1172, 173] on td at bounding box center [1237, 173] width 151 height 20
click at [80, 132] on span "Bedrijfsgegevens" at bounding box center [84, 133] width 84 height 36
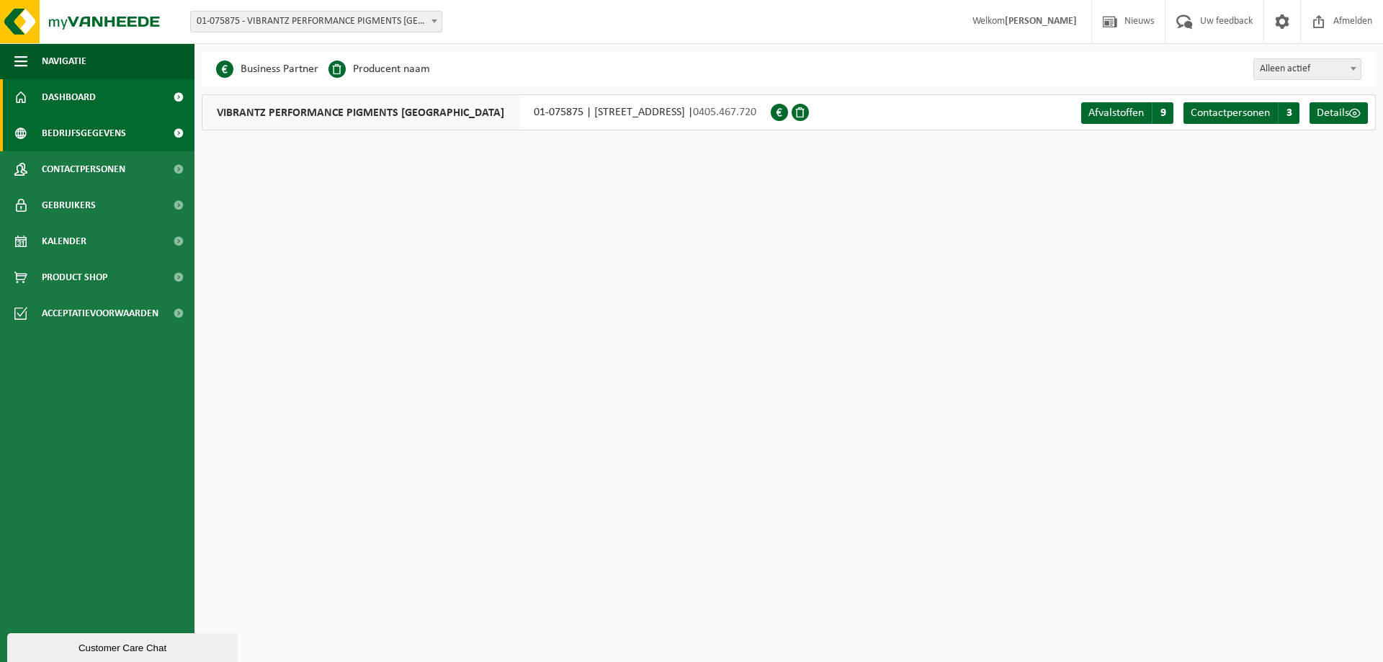
click at [60, 94] on span "Dashboard" at bounding box center [69, 97] width 54 height 36
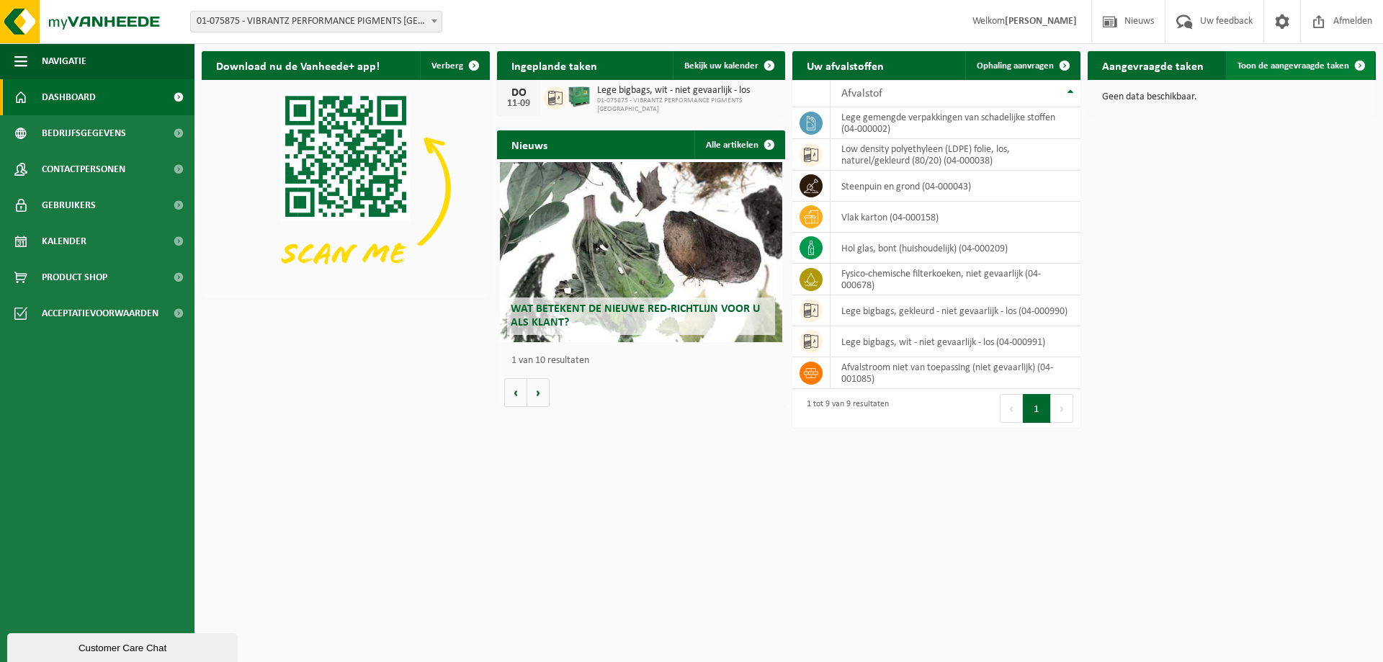
click at [1308, 69] on span "Toon de aangevraagde taken" at bounding box center [1293, 65] width 112 height 9
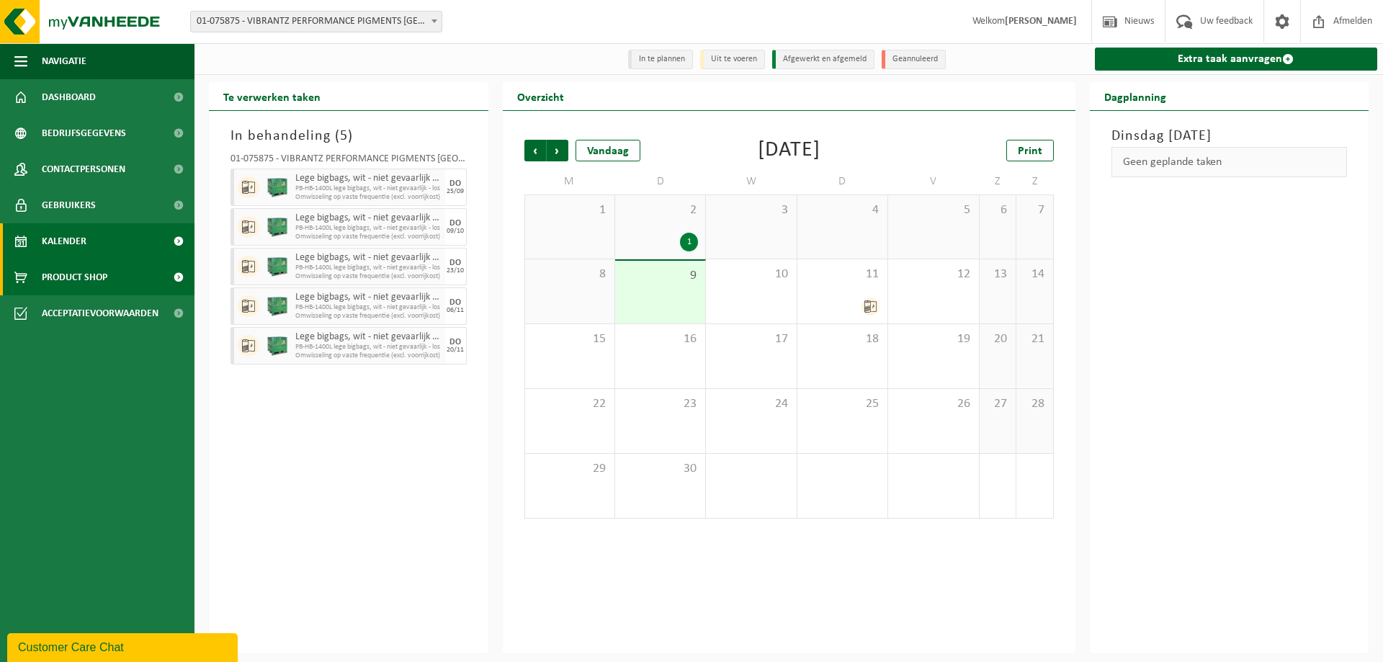
click at [74, 276] on span "Product Shop" at bounding box center [75, 277] width 66 height 36
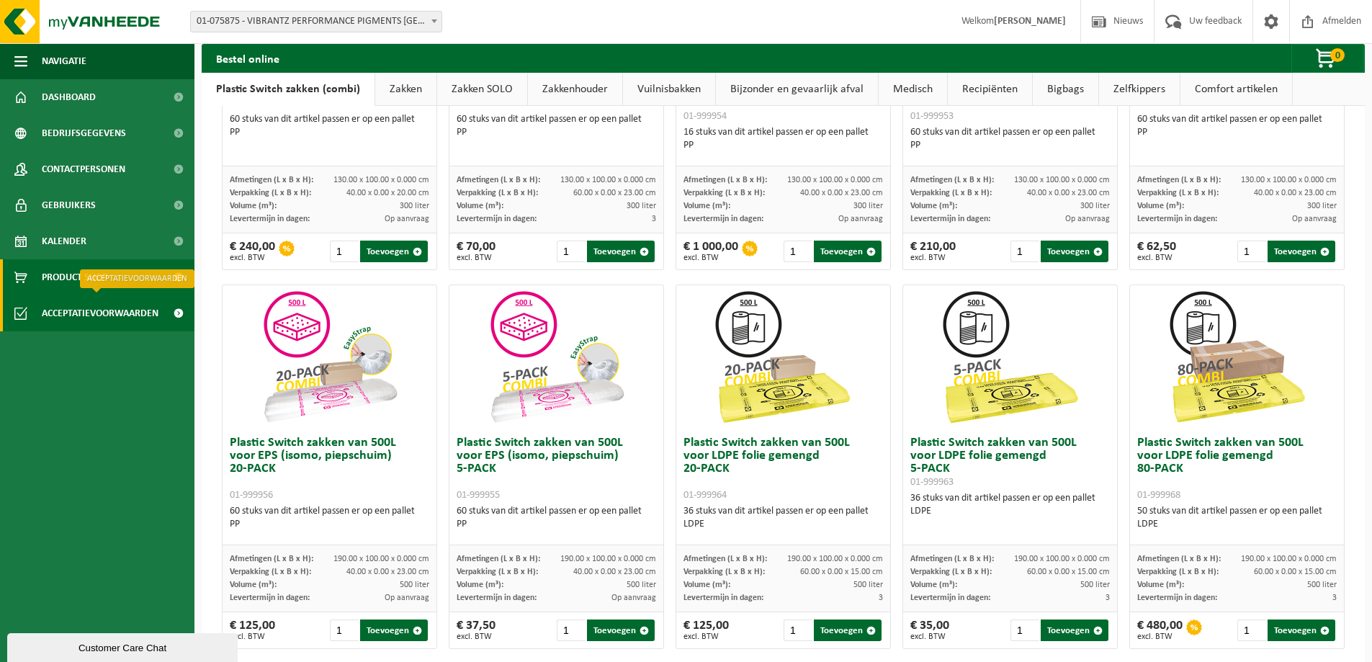
click at [87, 313] on span "Acceptatievoorwaarden" at bounding box center [100, 313] width 117 height 36
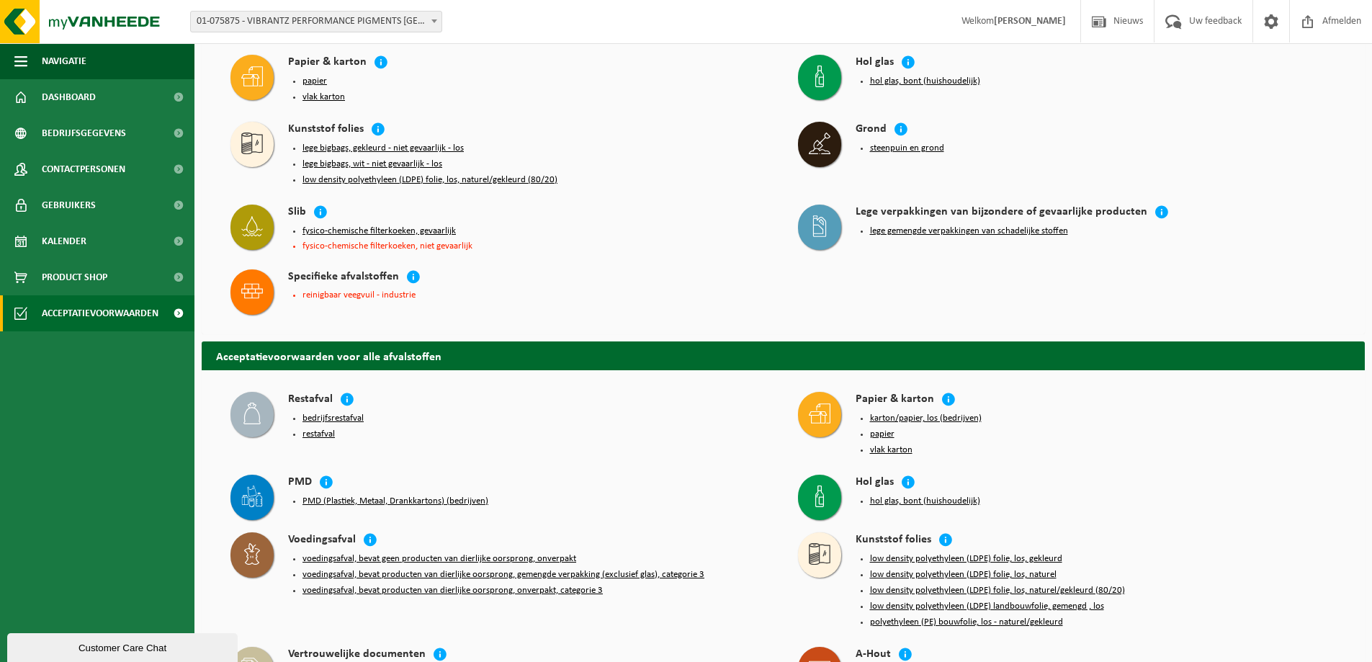
scroll to position [144, 0]
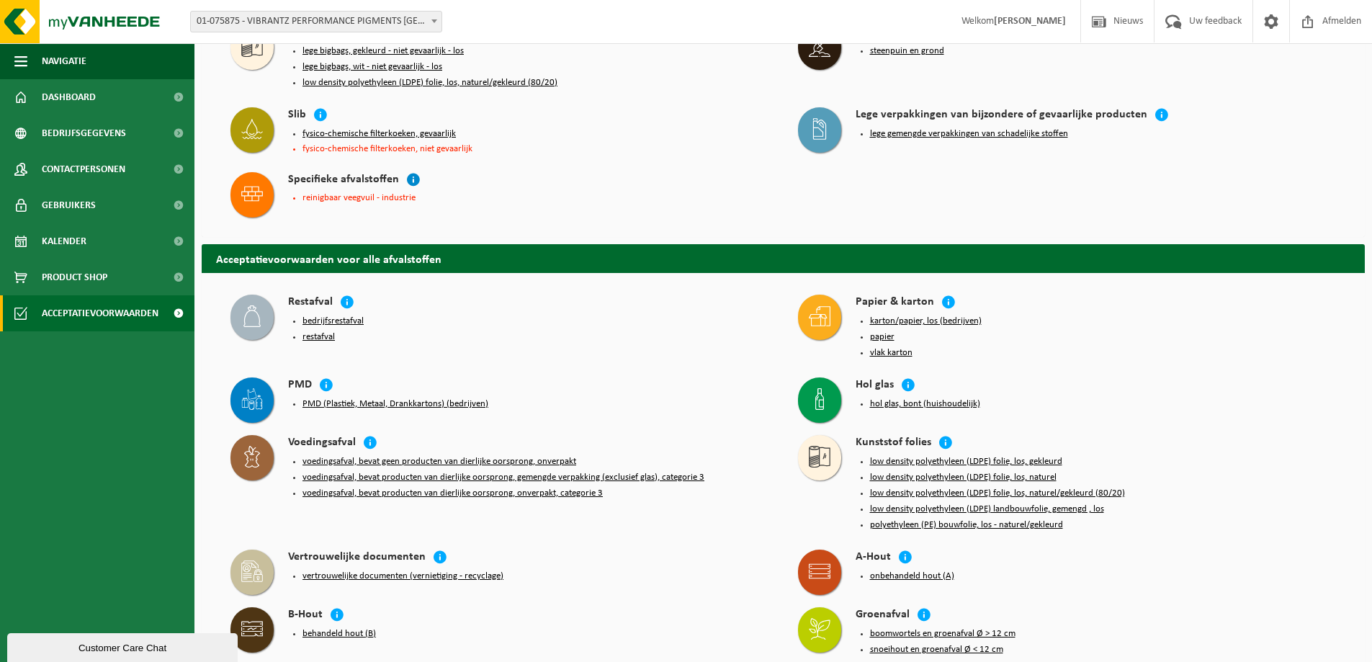
click at [411, 172] on icon at bounding box center [413, 179] width 14 height 14
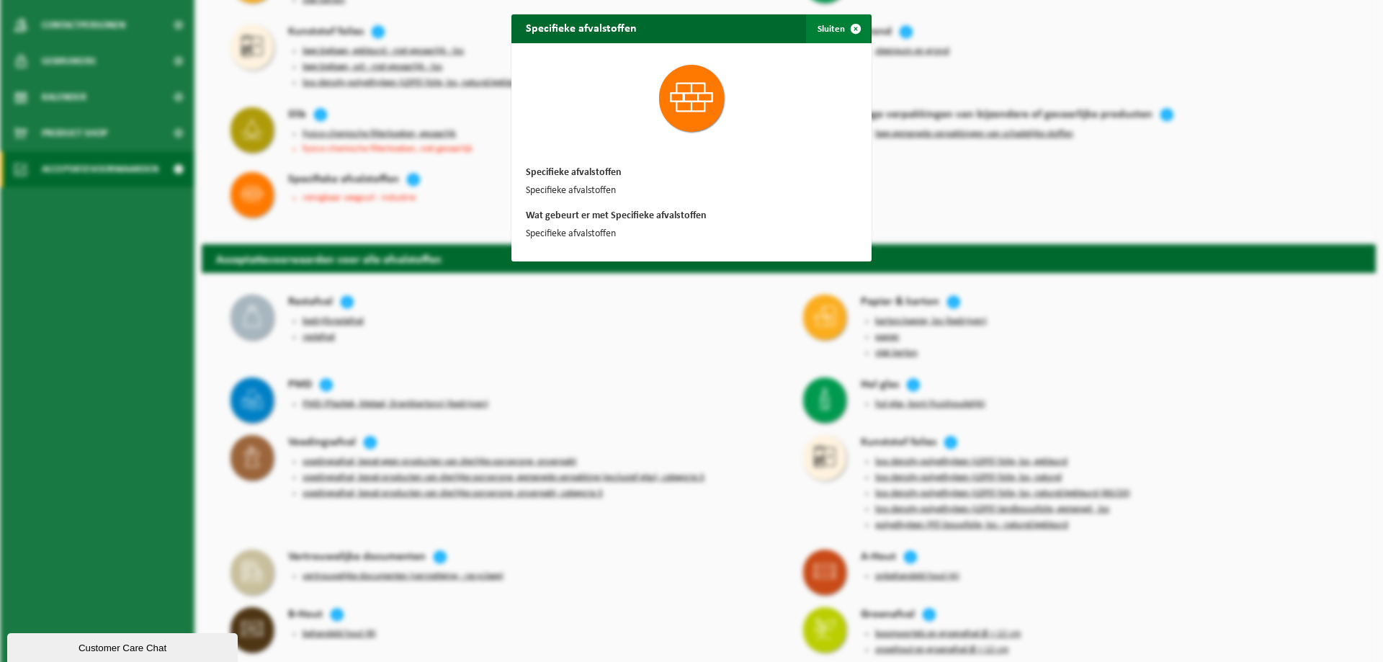
click at [851, 32] on span "button" at bounding box center [855, 28] width 29 height 29
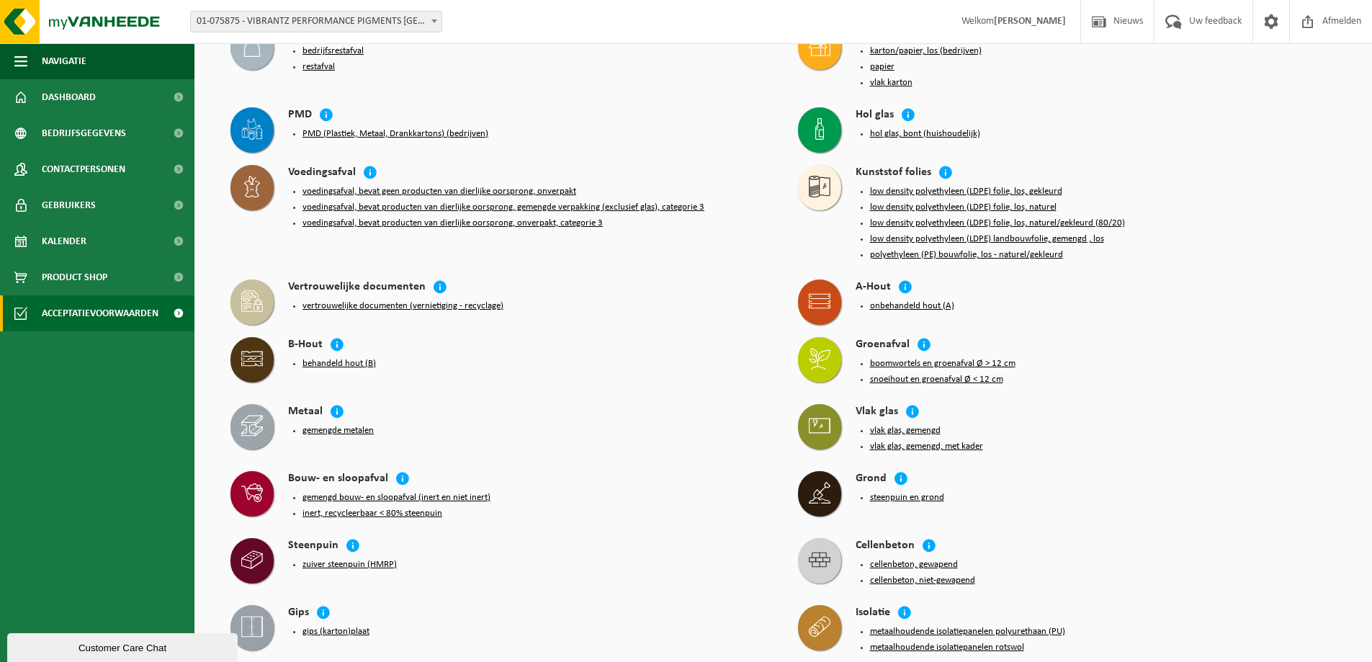
scroll to position [432, 0]
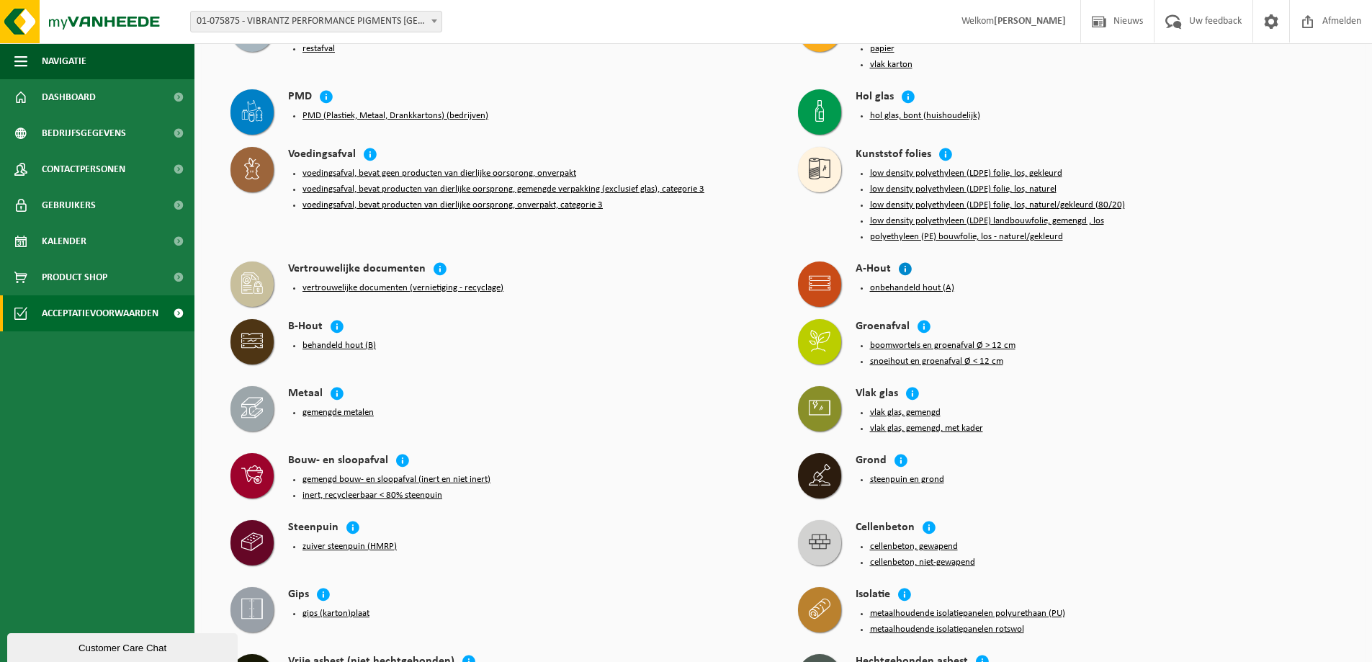
click at [904, 261] on icon at bounding box center [905, 268] width 14 height 14
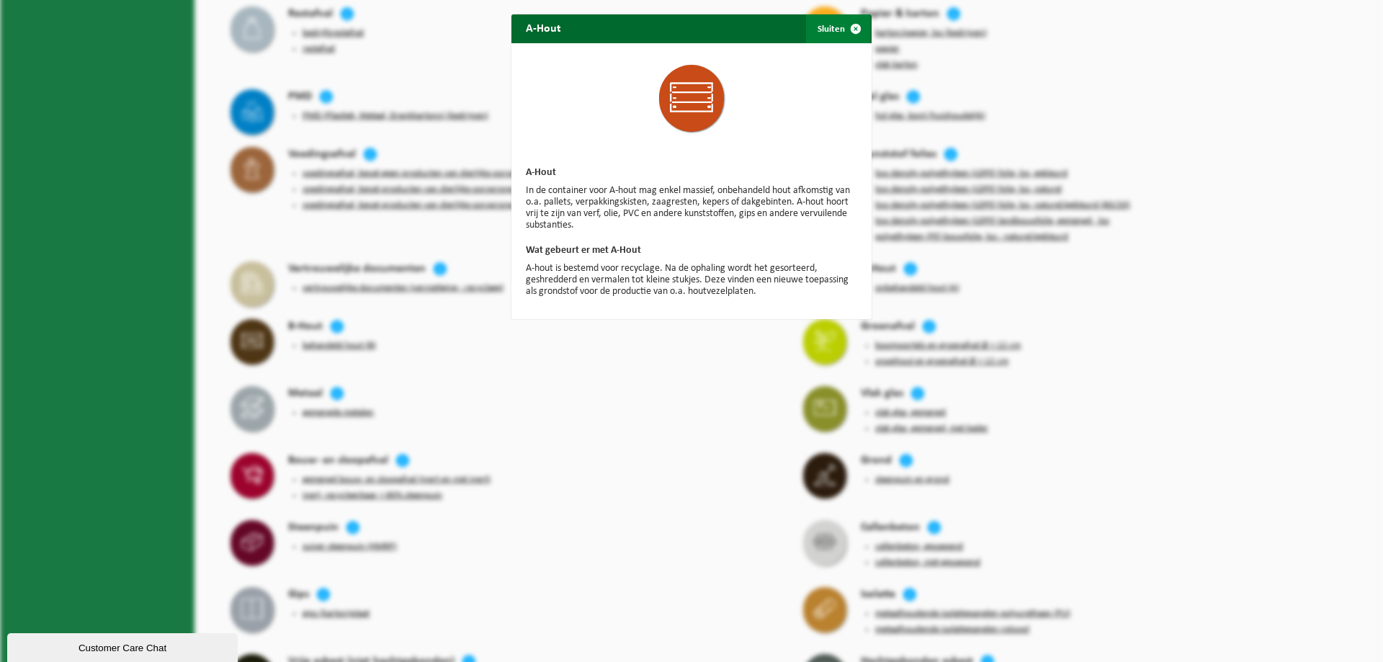
click at [843, 27] on span "button" at bounding box center [855, 28] width 29 height 29
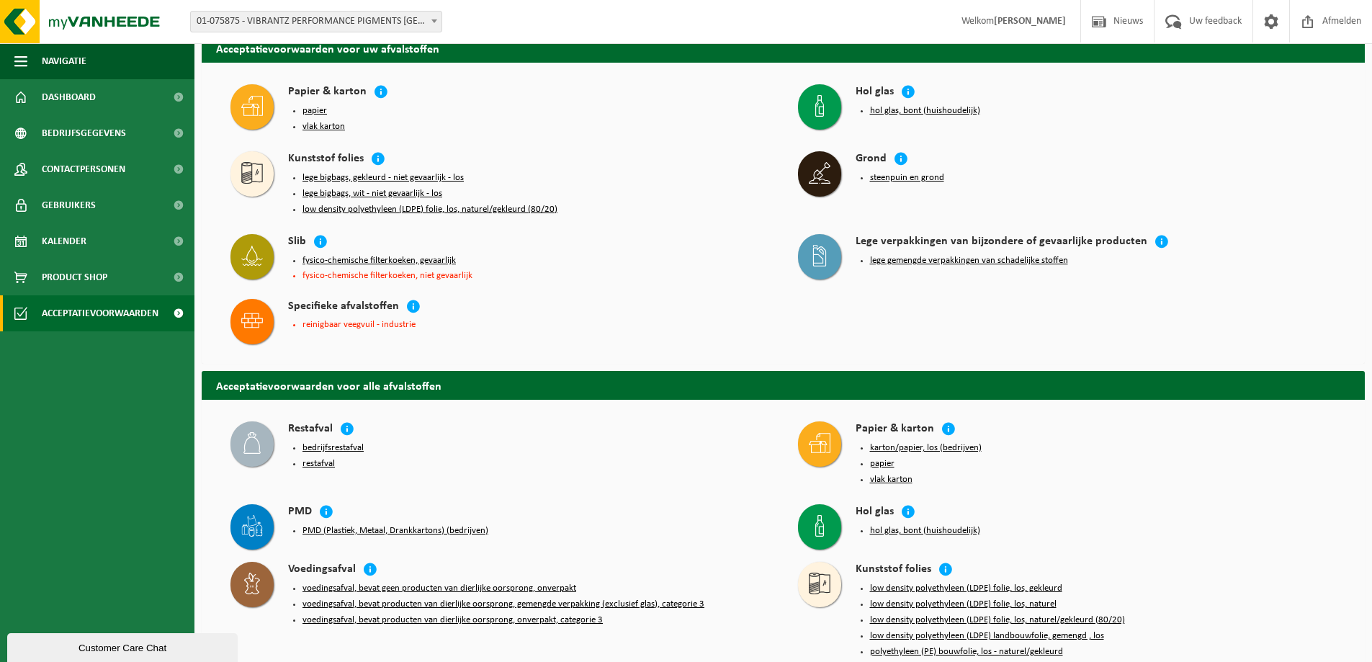
scroll to position [0, 0]
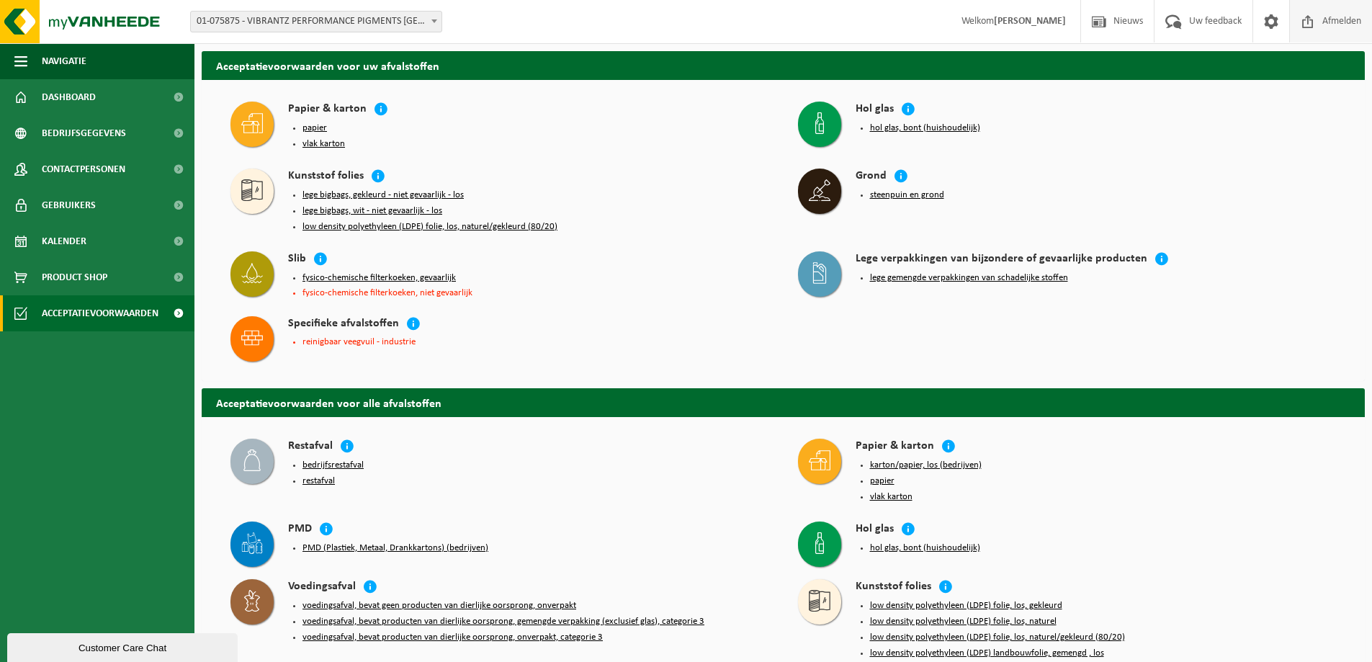
click at [1334, 23] on span "Afmelden" at bounding box center [1342, 21] width 46 height 42
